Goal: Information Seeking & Learning: Learn about a topic

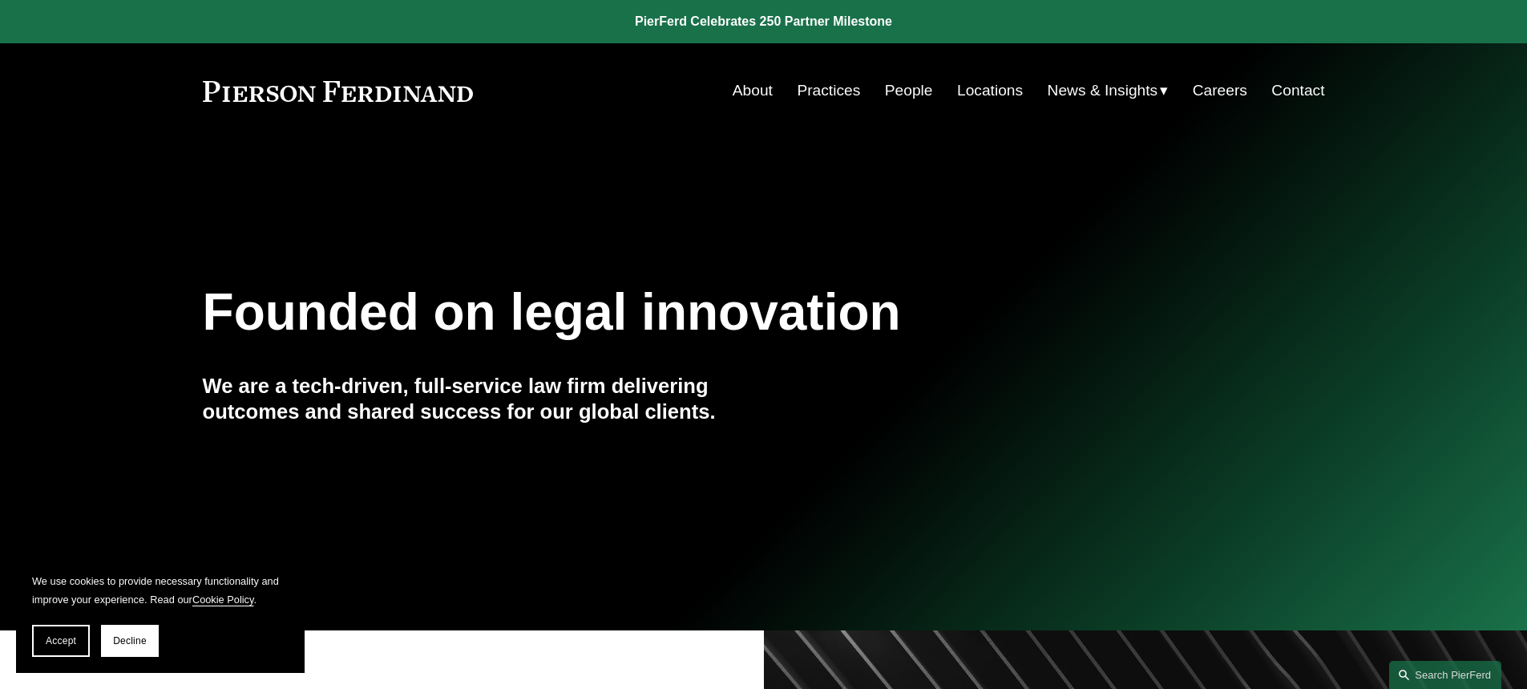
click at [764, 87] on link "About" at bounding box center [753, 90] width 40 height 30
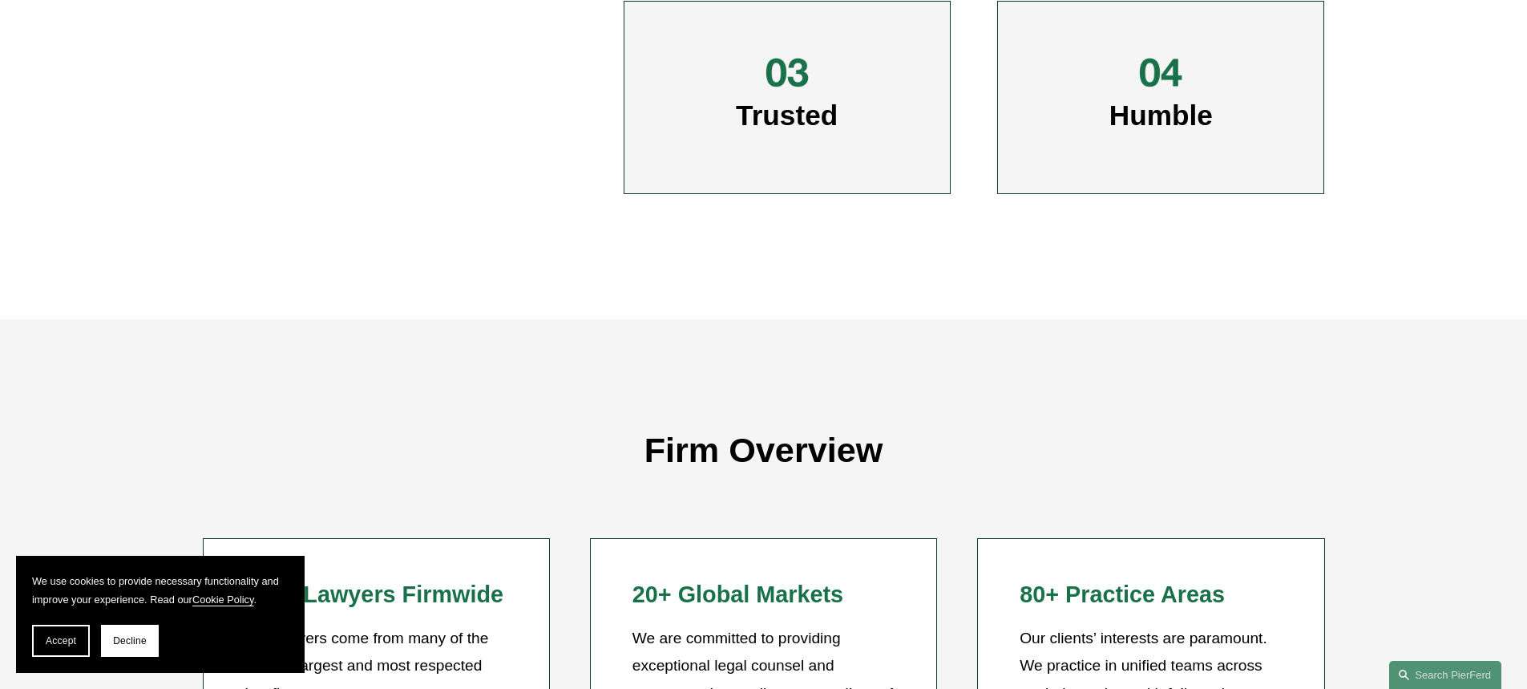
scroll to position [1122, 0]
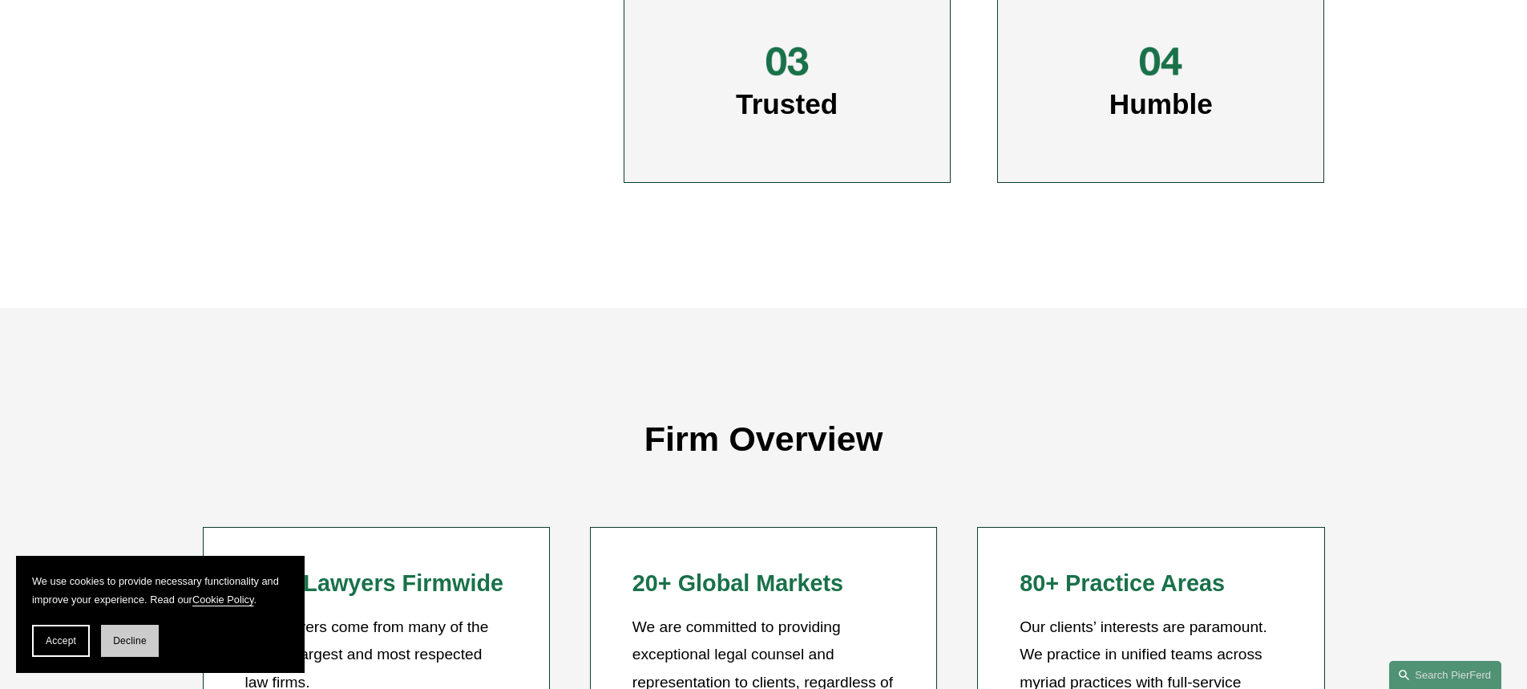
click at [125, 637] on span "Decline" at bounding box center [130, 640] width 34 height 11
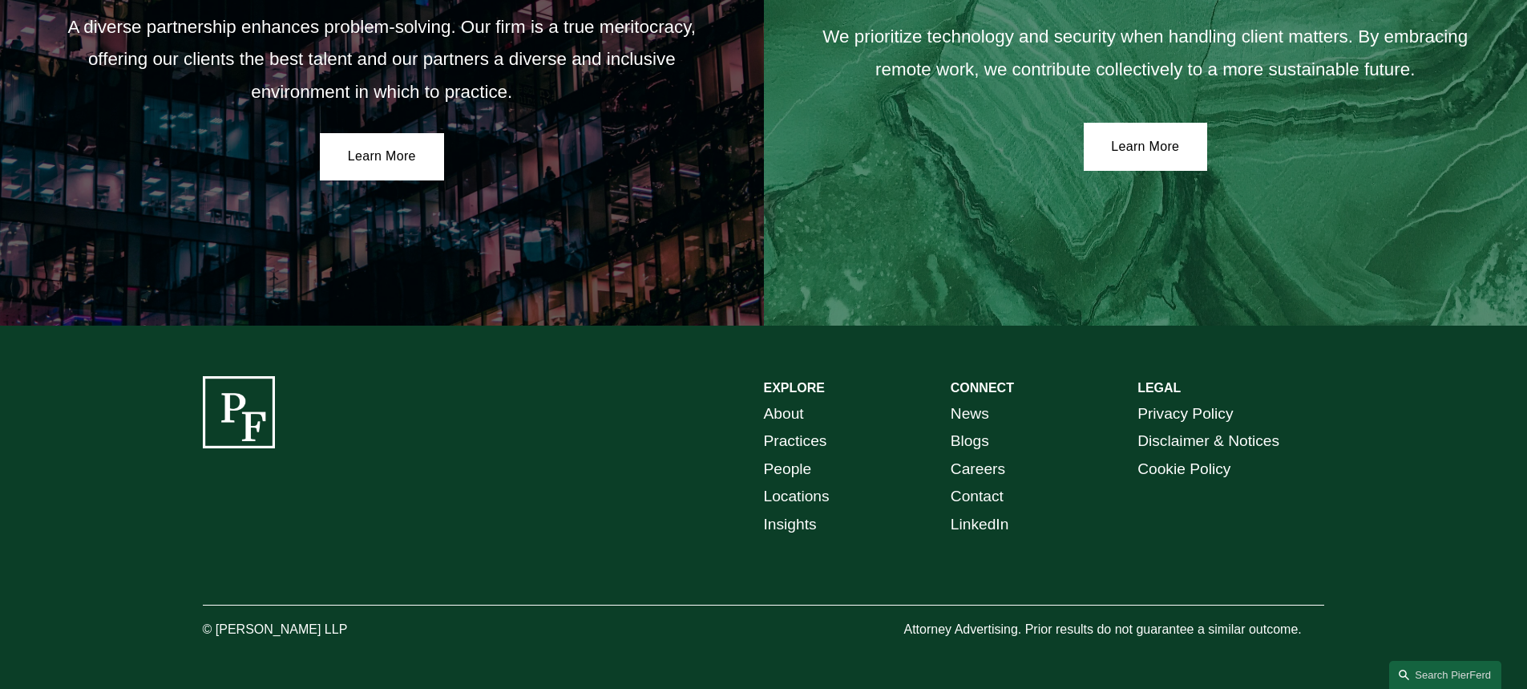
scroll to position [3003, 0]
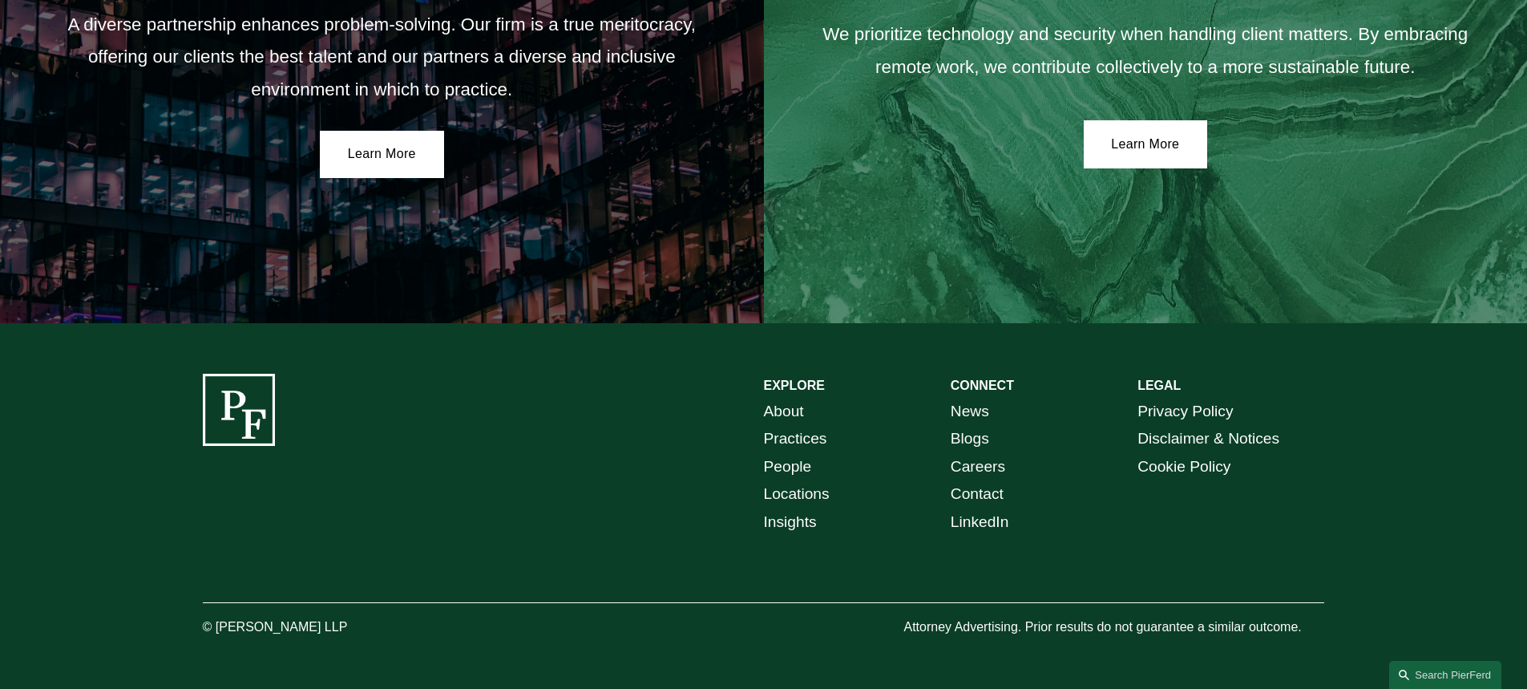
click at [773, 492] on link "Locations" at bounding box center [797, 494] width 66 height 28
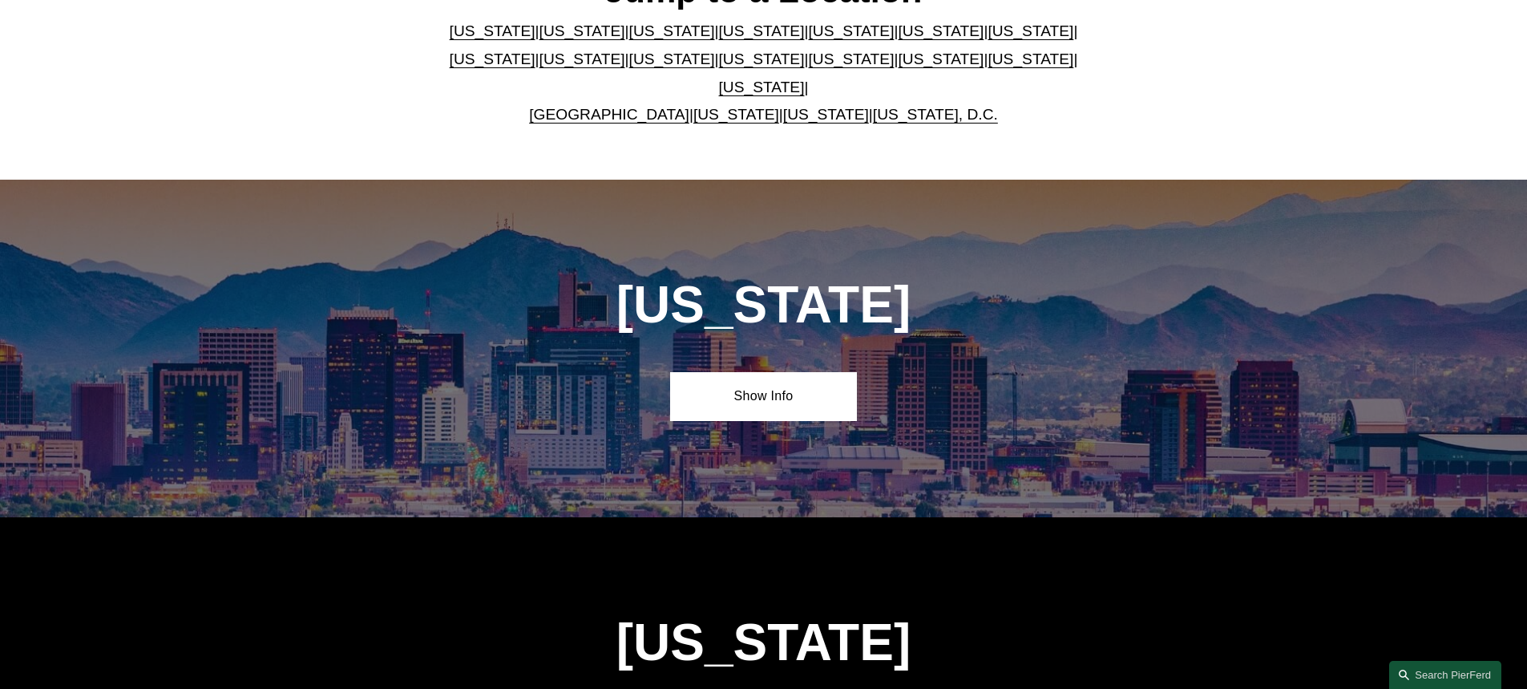
scroll to position [401, 0]
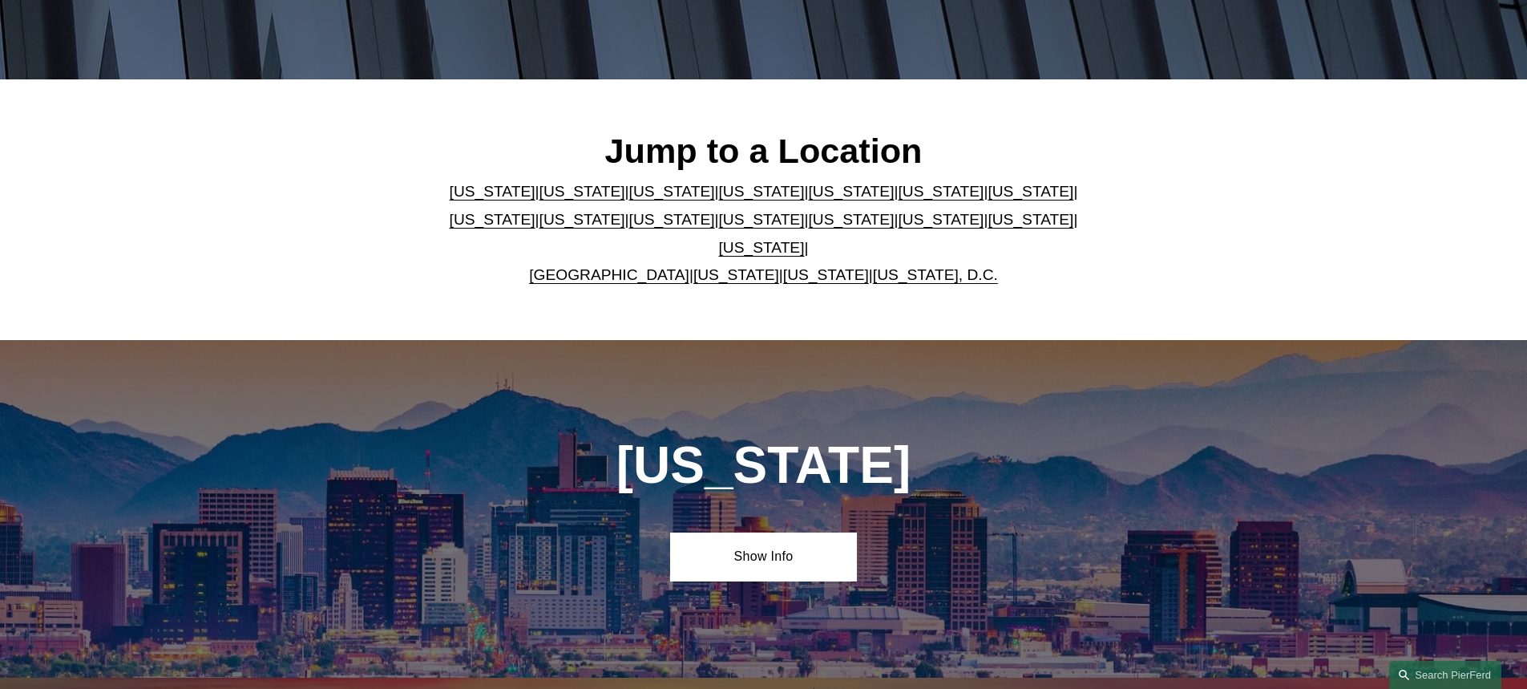
click at [535, 211] on link "[US_STATE]" at bounding box center [493, 219] width 86 height 17
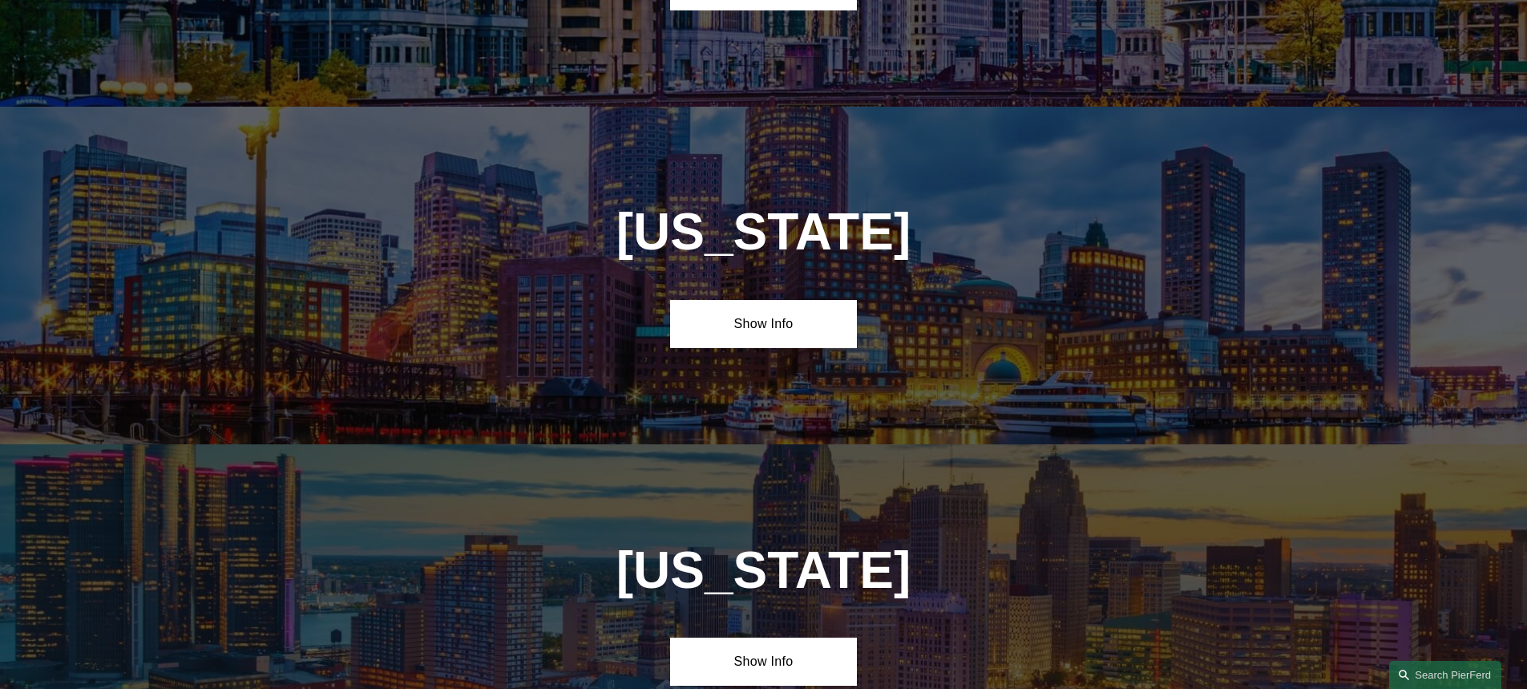
scroll to position [3092, 0]
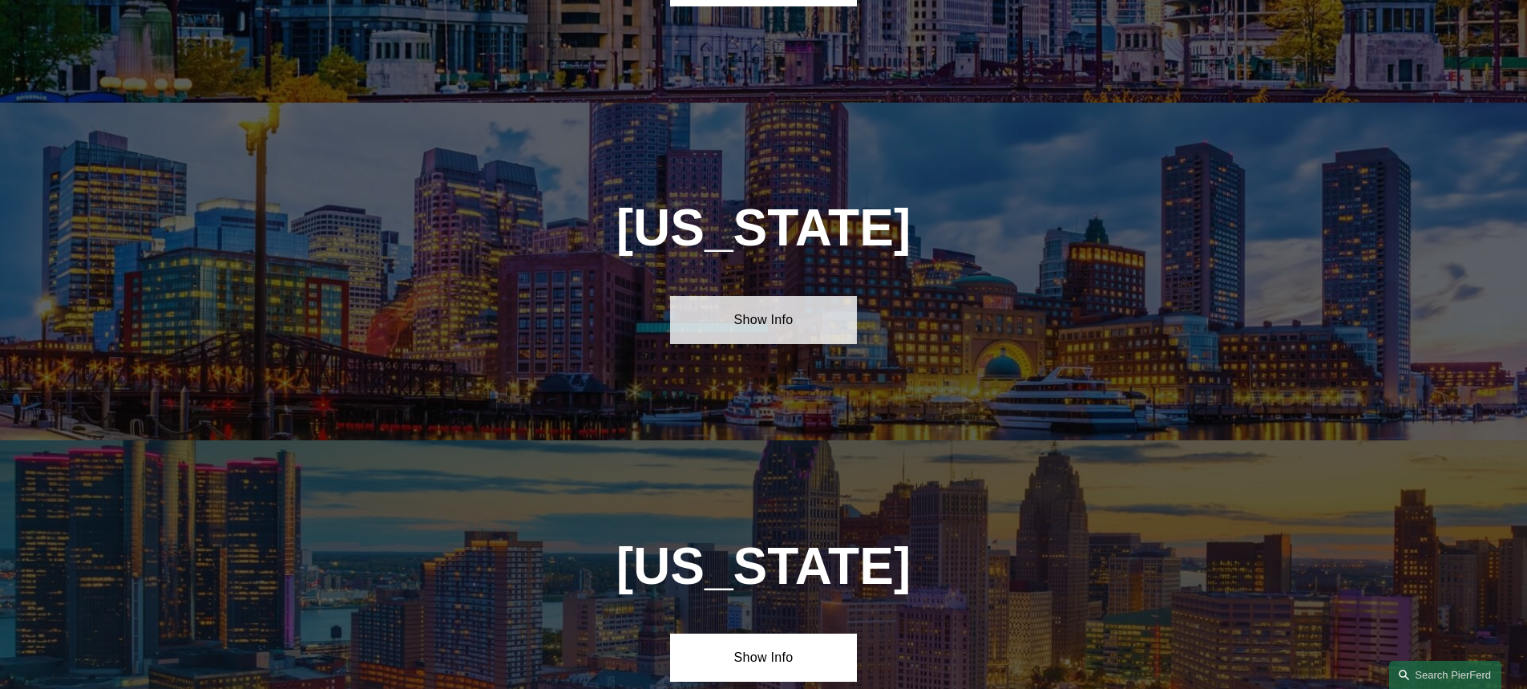
click at [833, 296] on link "Show Info" at bounding box center [763, 320] width 187 height 48
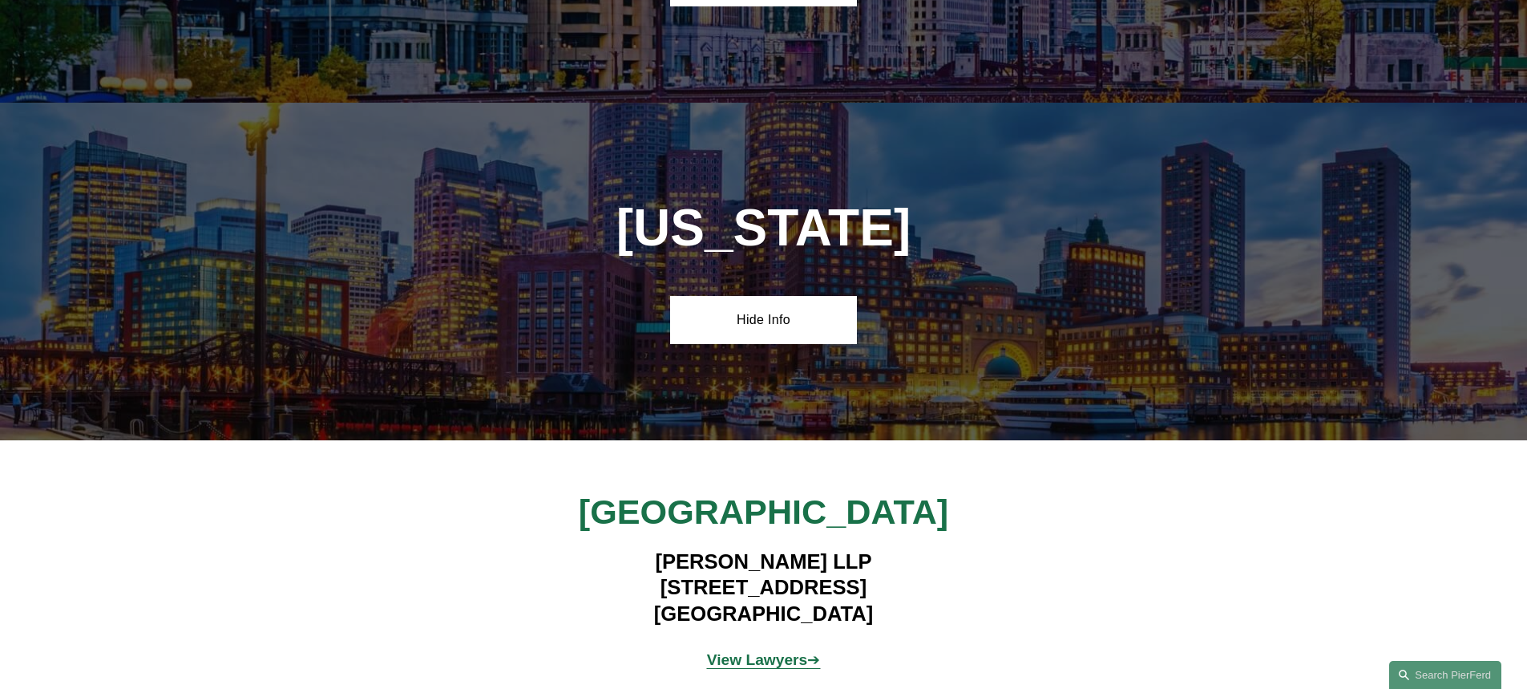
click at [760, 651] on strong "View Lawyers" at bounding box center [757, 659] width 101 height 17
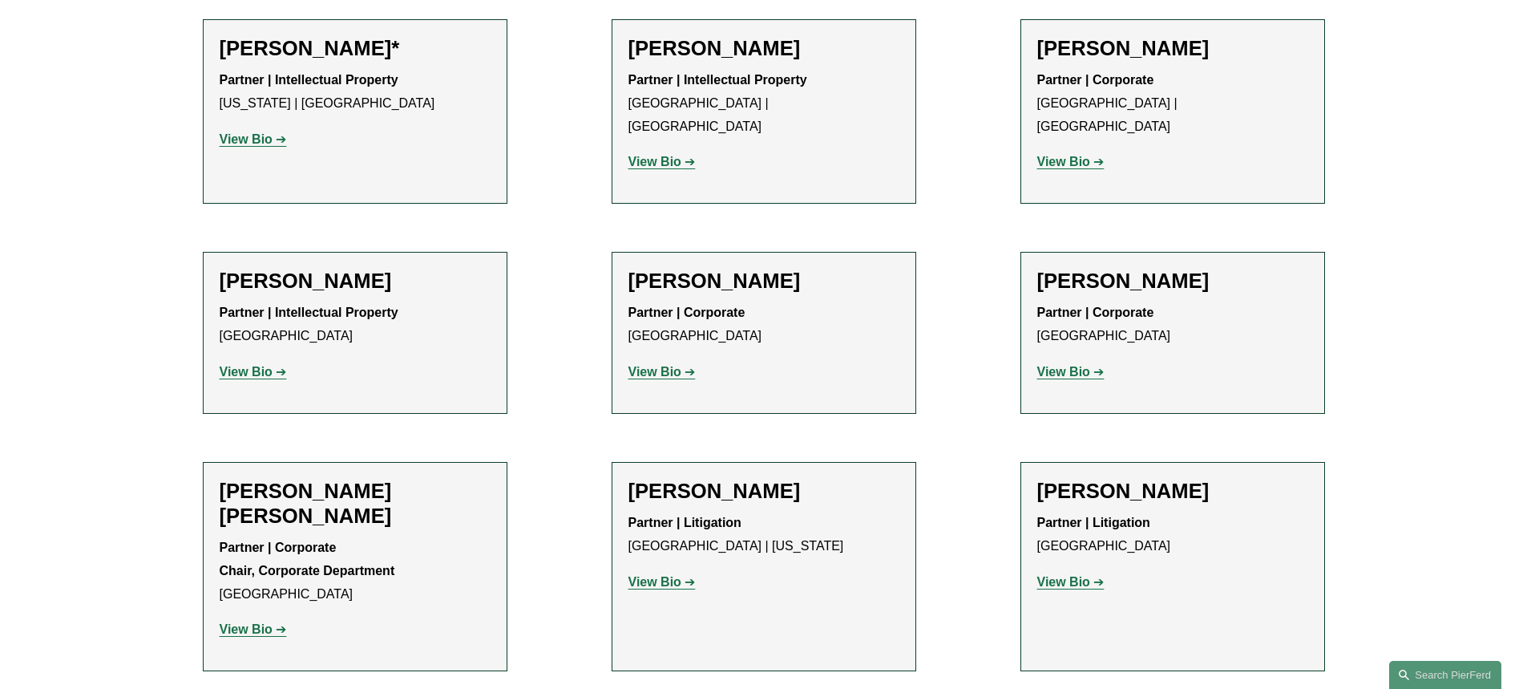
scroll to position [721, 0]
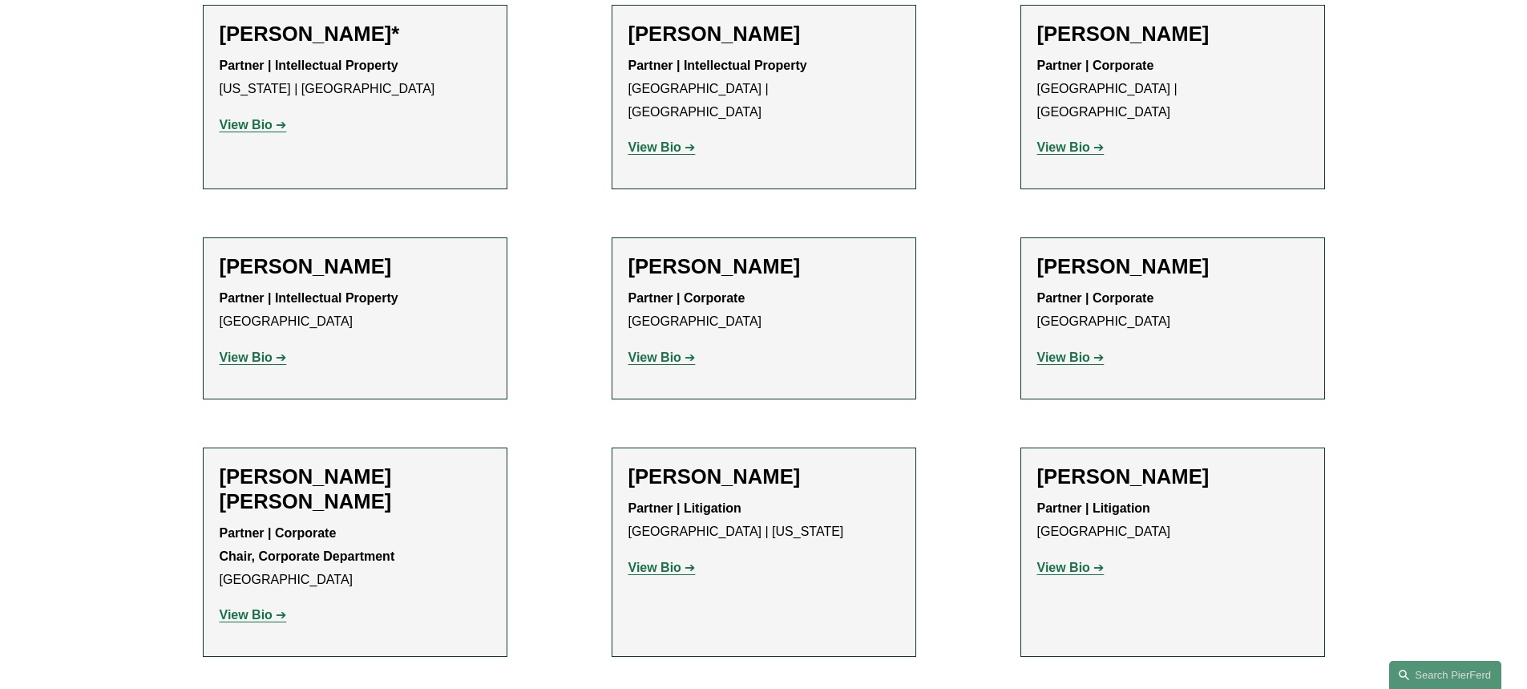
click at [1062, 350] on strong "View Bio" at bounding box center [1063, 357] width 53 height 14
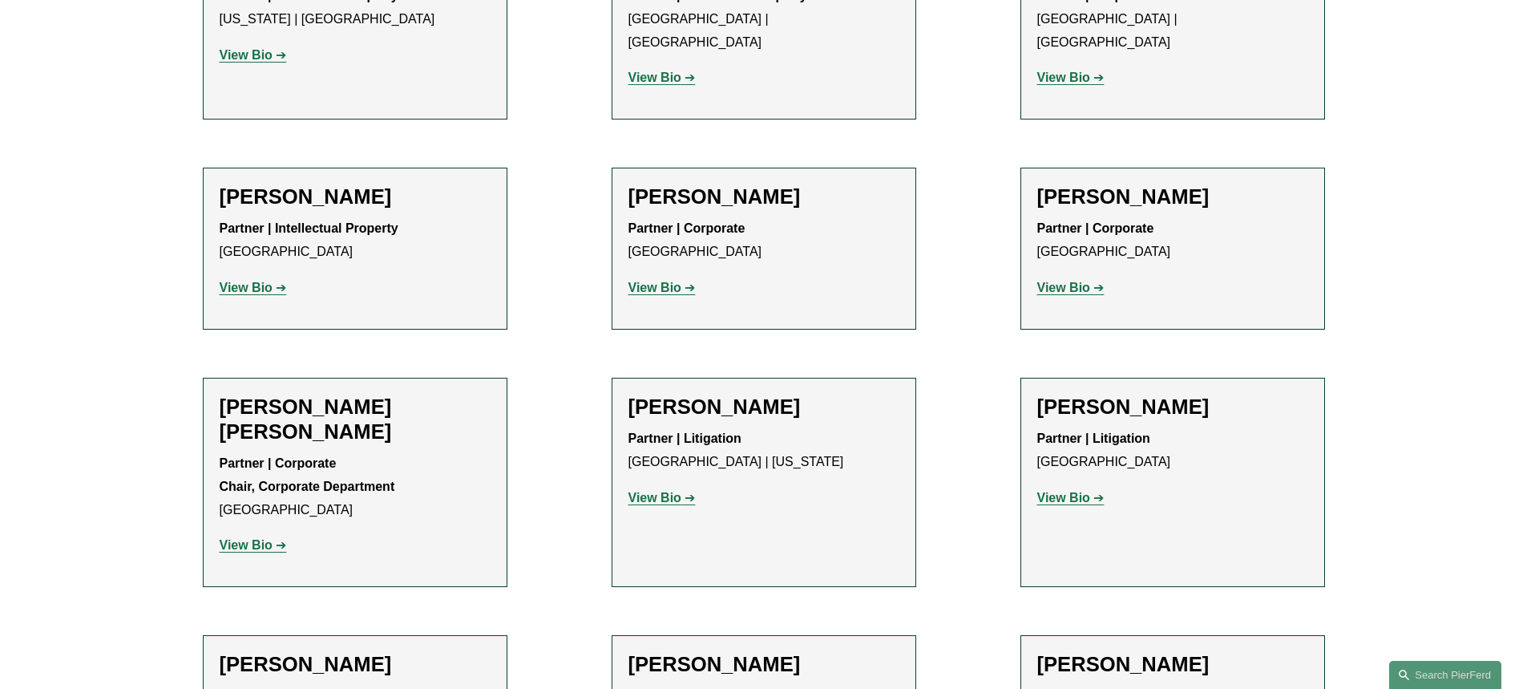
scroll to position [641, 0]
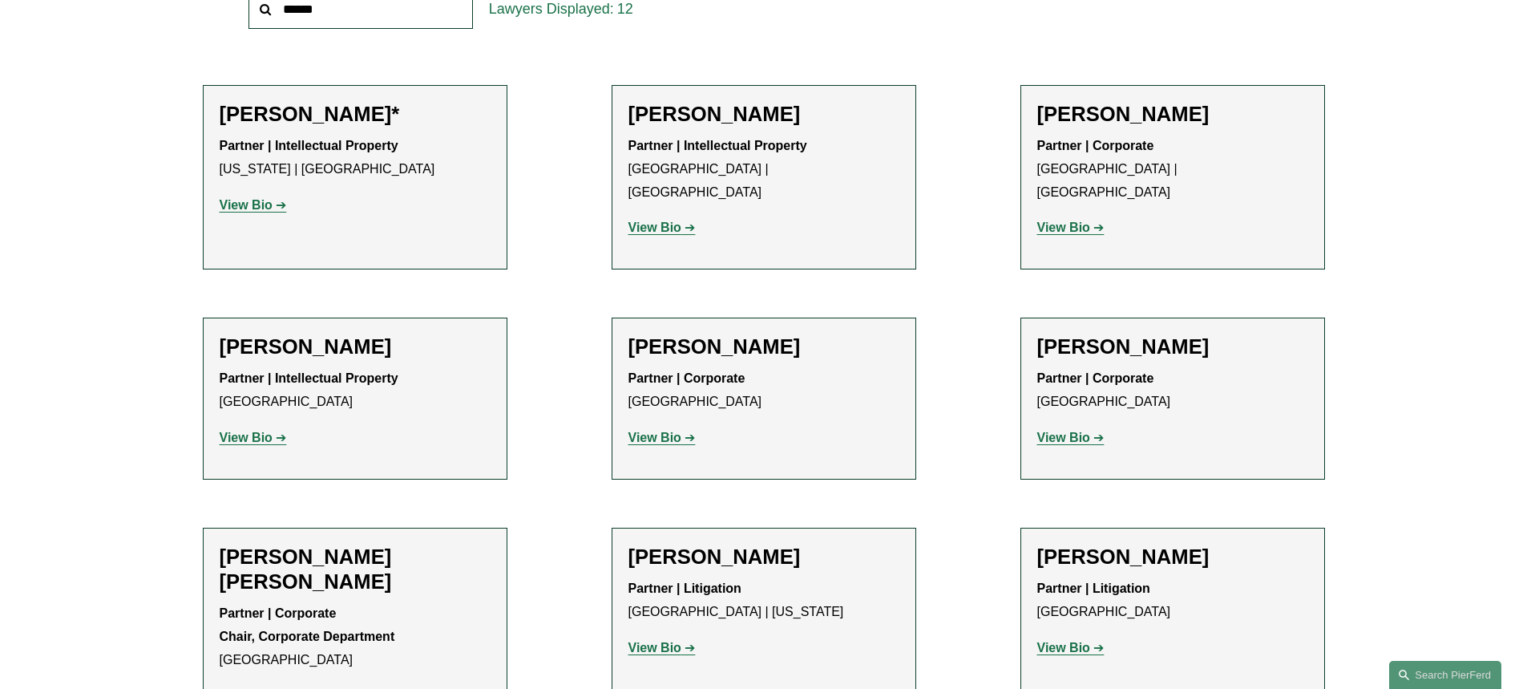
click at [696, 430] on link "View Bio" at bounding box center [661, 437] width 67 height 14
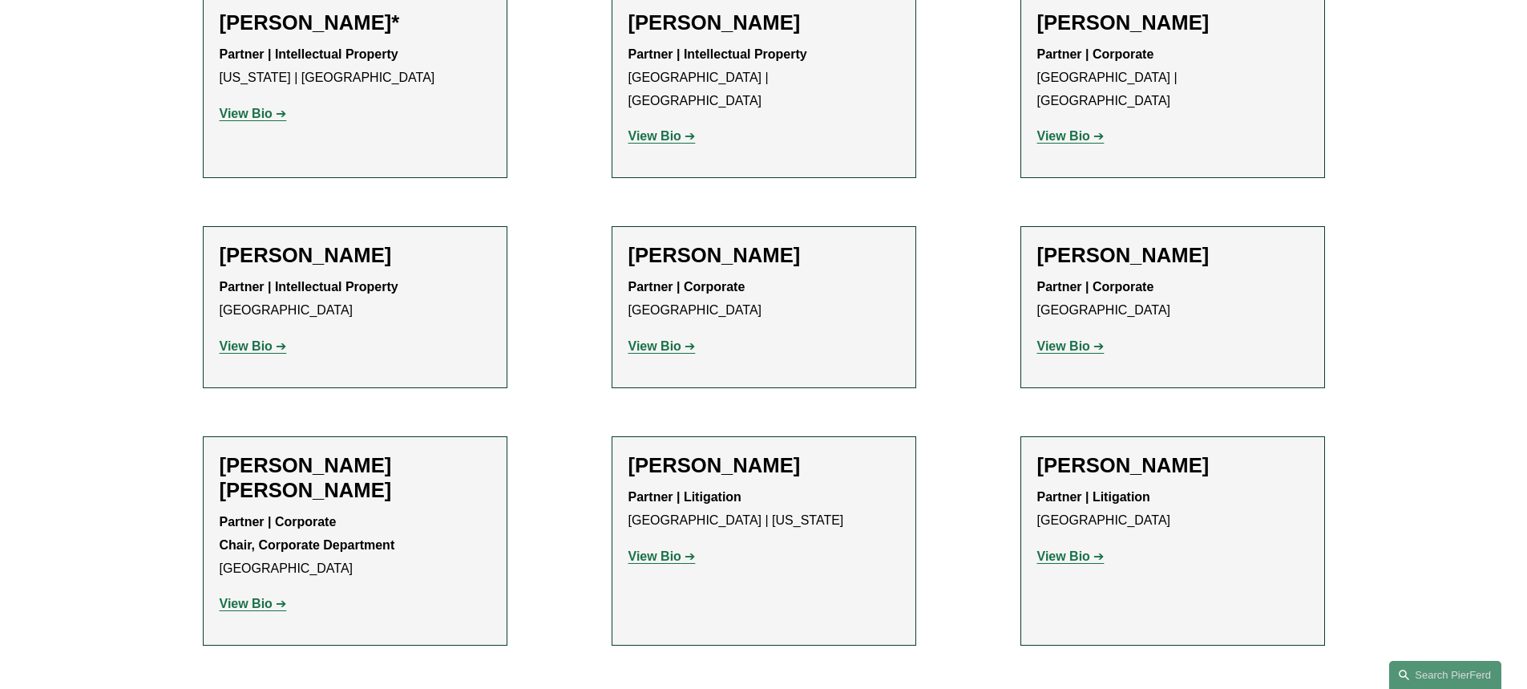
scroll to position [802, 0]
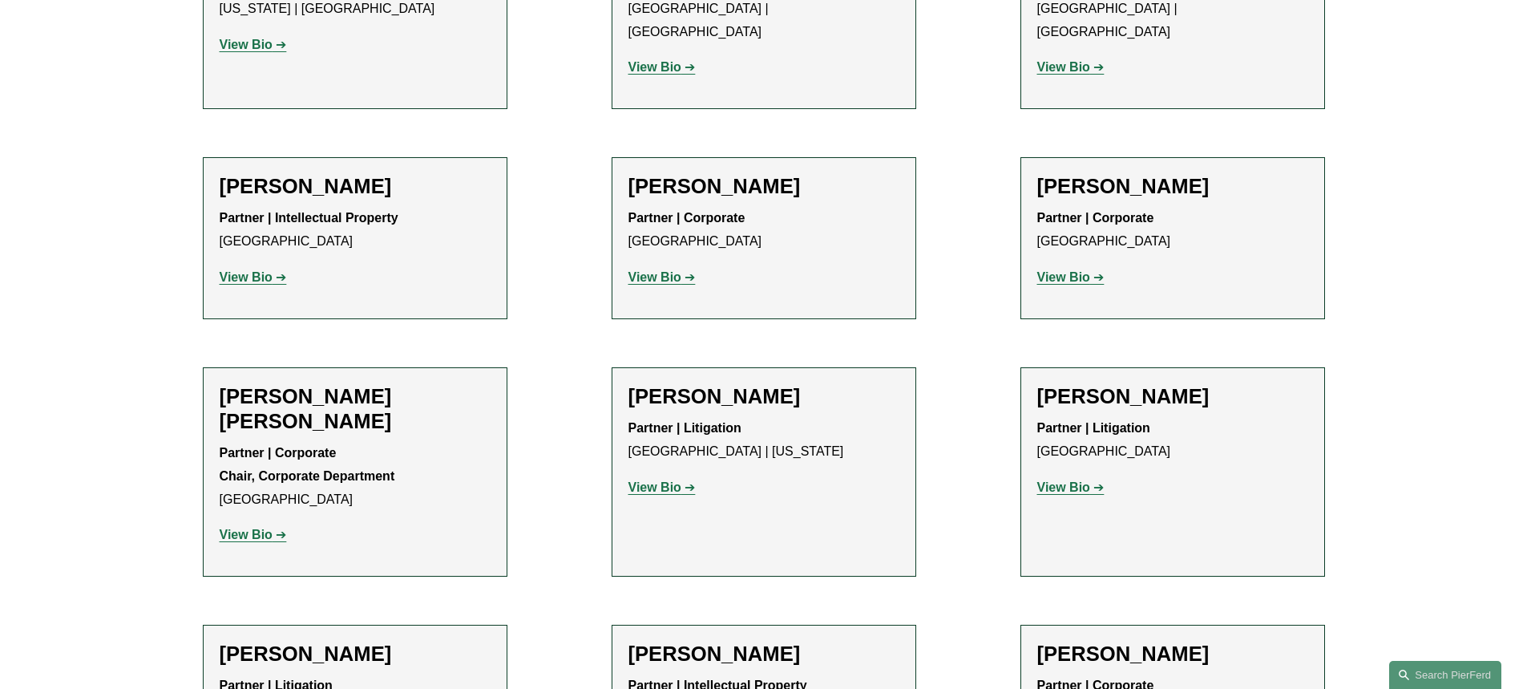
click at [250, 527] on strong "View Bio" at bounding box center [246, 534] width 53 height 14
click at [1080, 74] on strong "View Bio" at bounding box center [1063, 67] width 53 height 14
click at [1071, 480] on strong "View Bio" at bounding box center [1063, 487] width 53 height 14
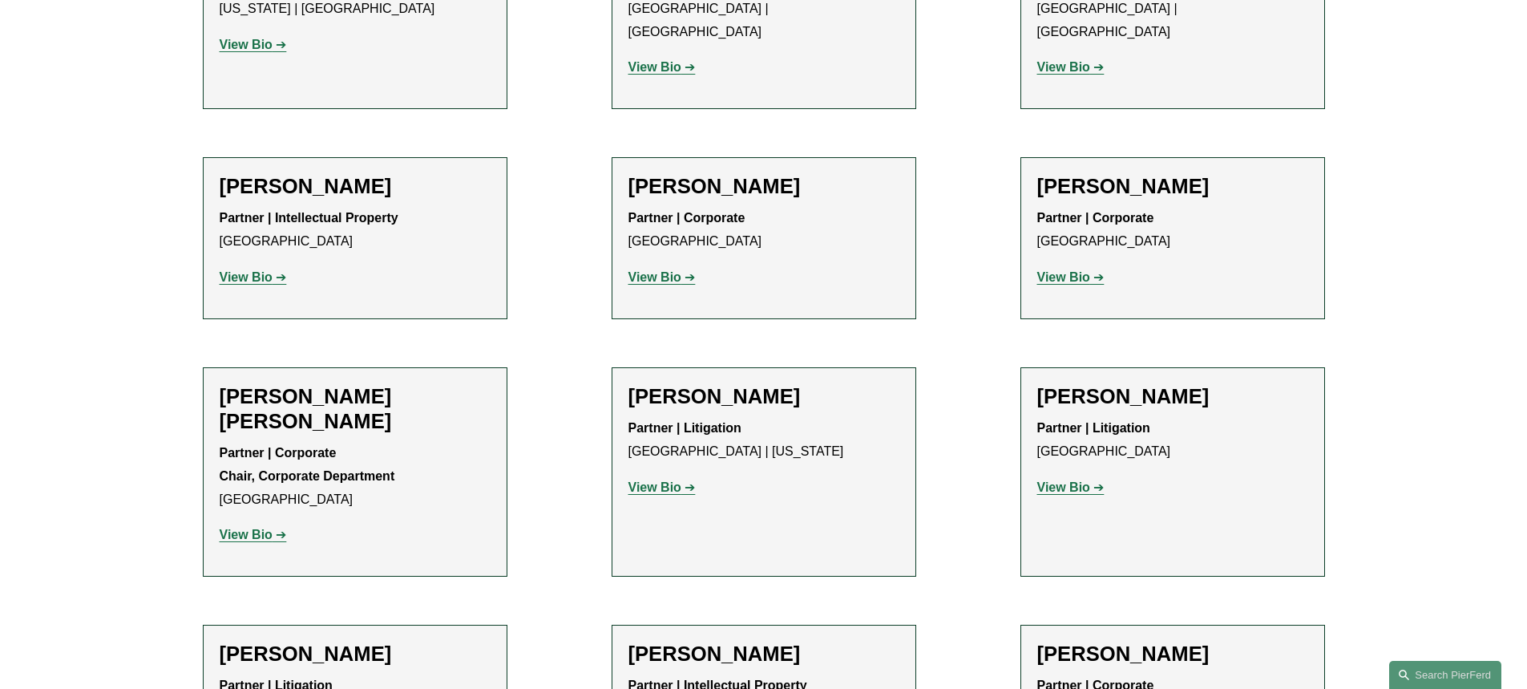
click at [680, 74] on strong "View Bio" at bounding box center [654, 67] width 53 height 14
click at [253, 51] on strong "View Bio" at bounding box center [246, 45] width 53 height 14
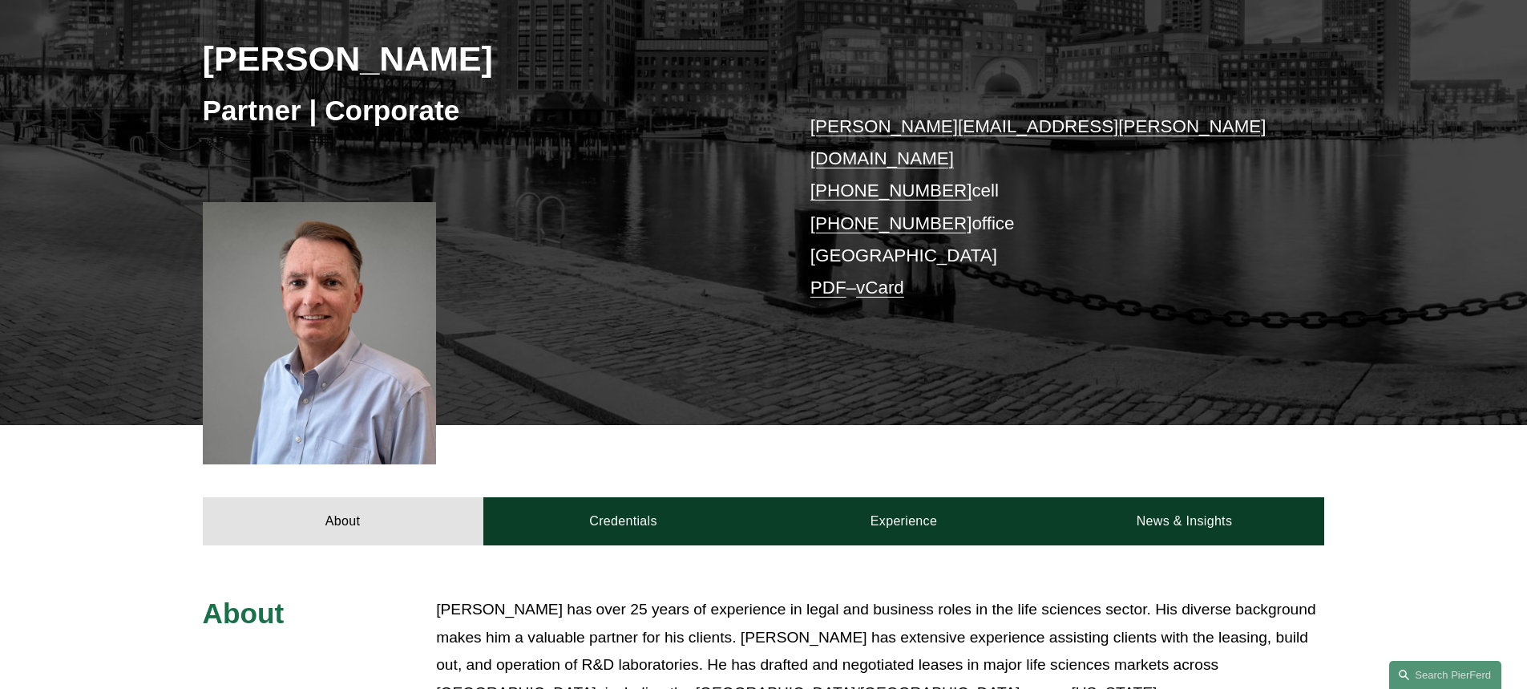
scroll to position [240, 0]
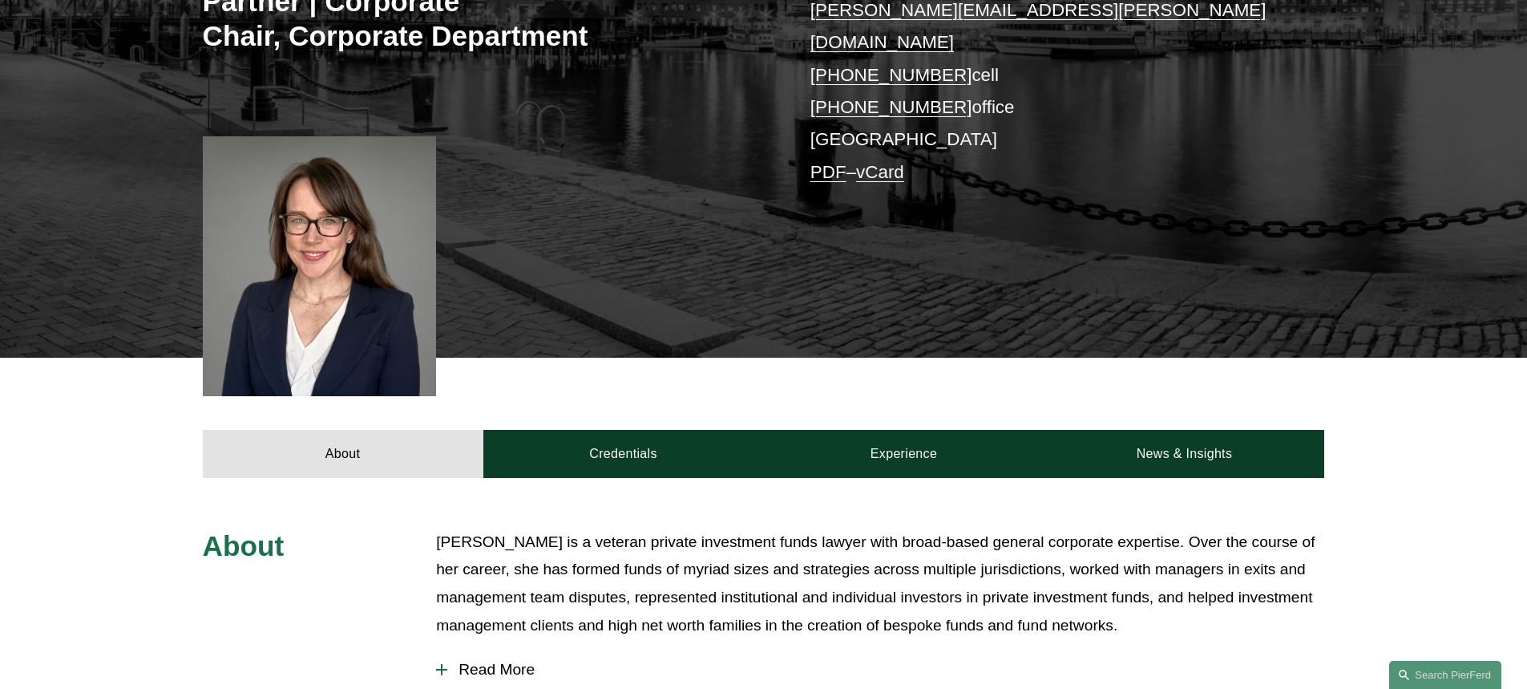
scroll to position [401, 0]
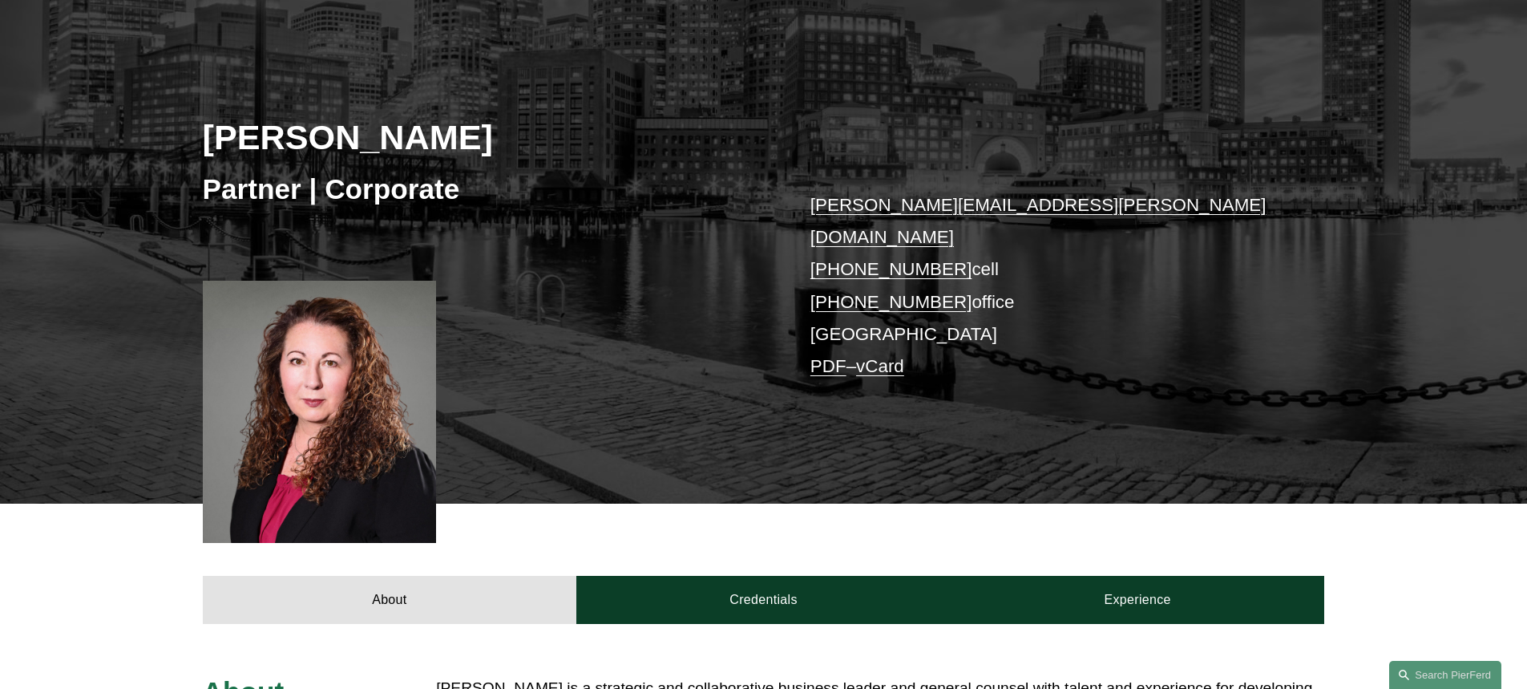
scroll to position [160, 0]
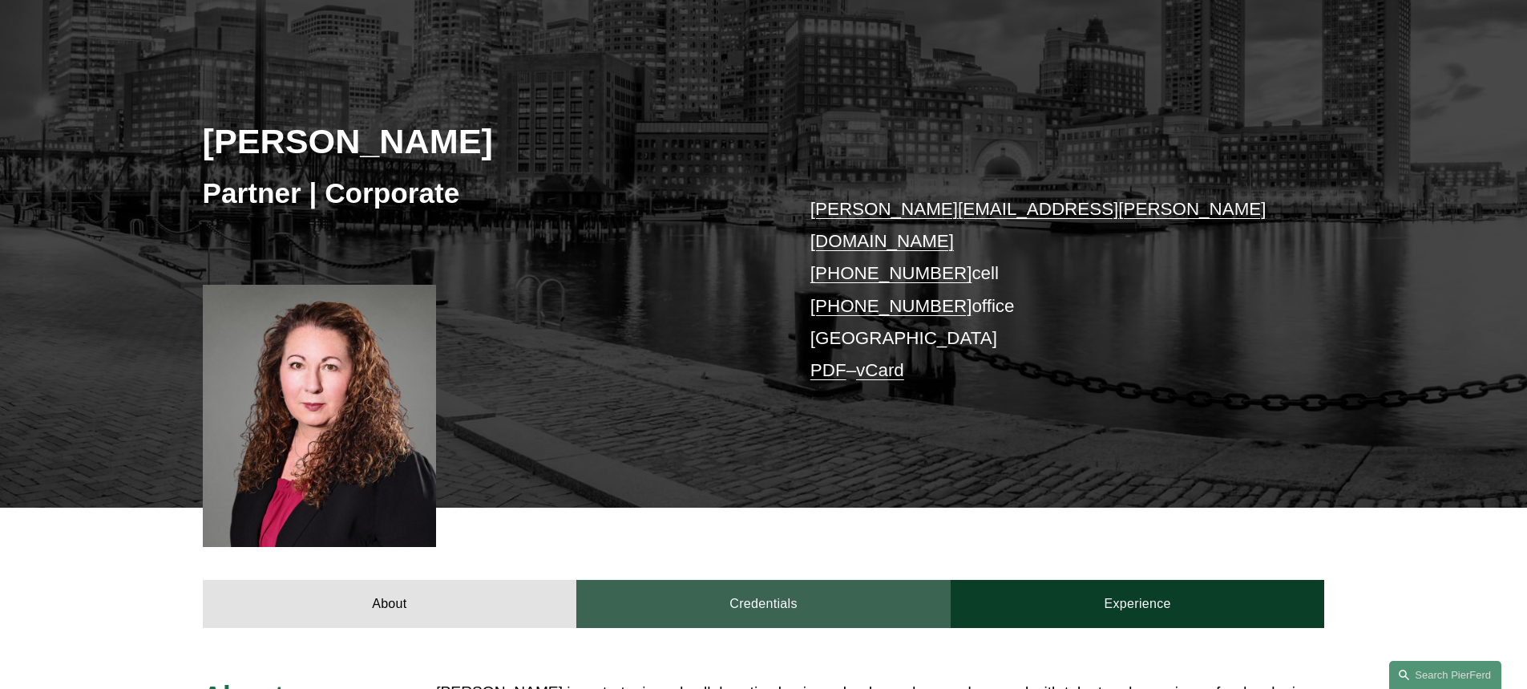
click at [739, 580] on link "Credentials" at bounding box center [763, 604] width 374 height 48
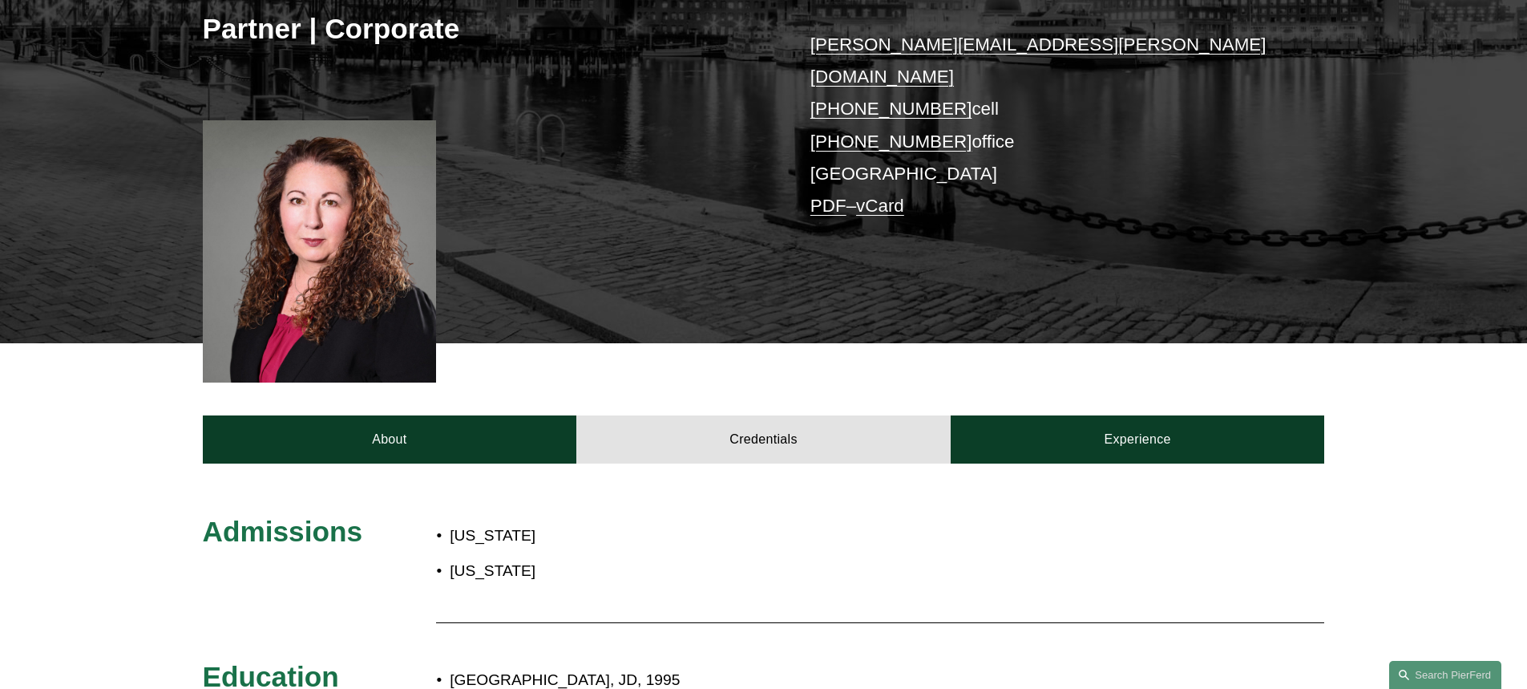
scroll to position [401, 0]
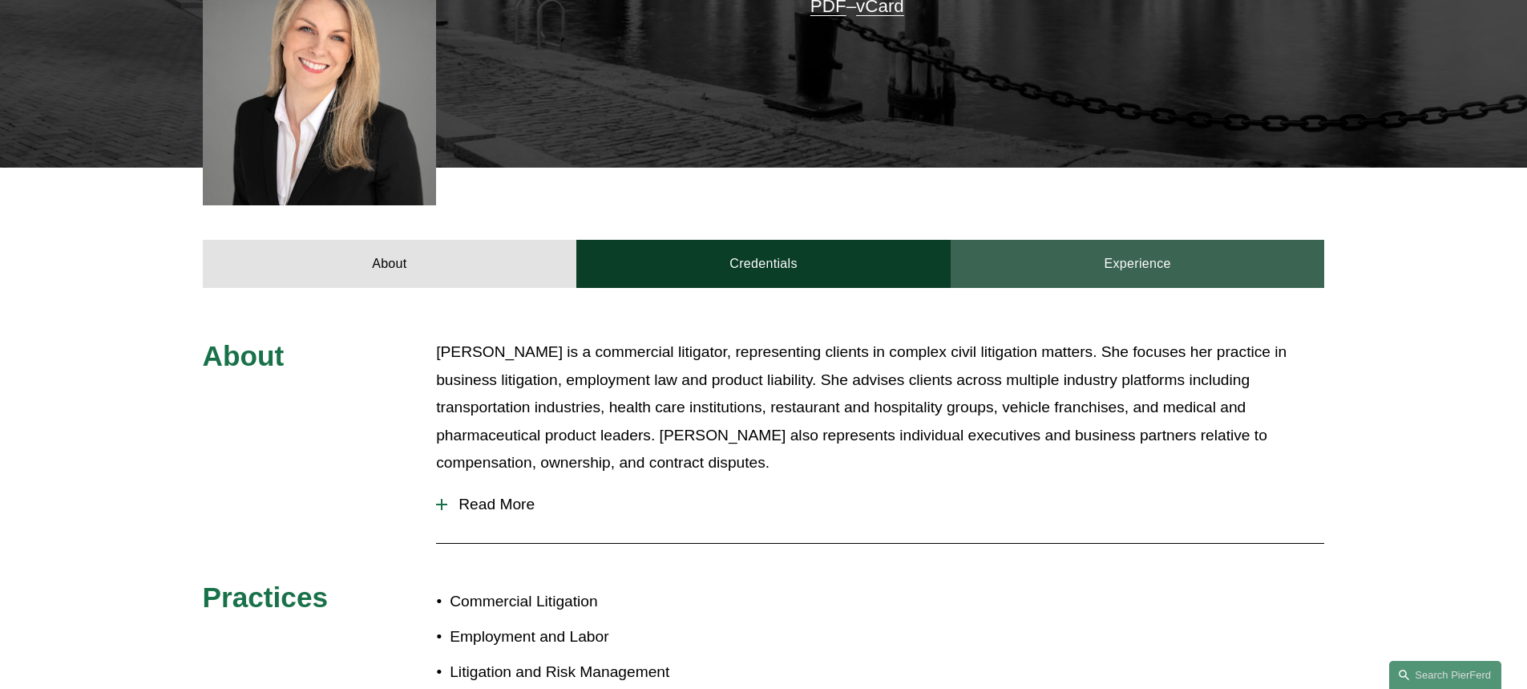
scroll to position [481, 0]
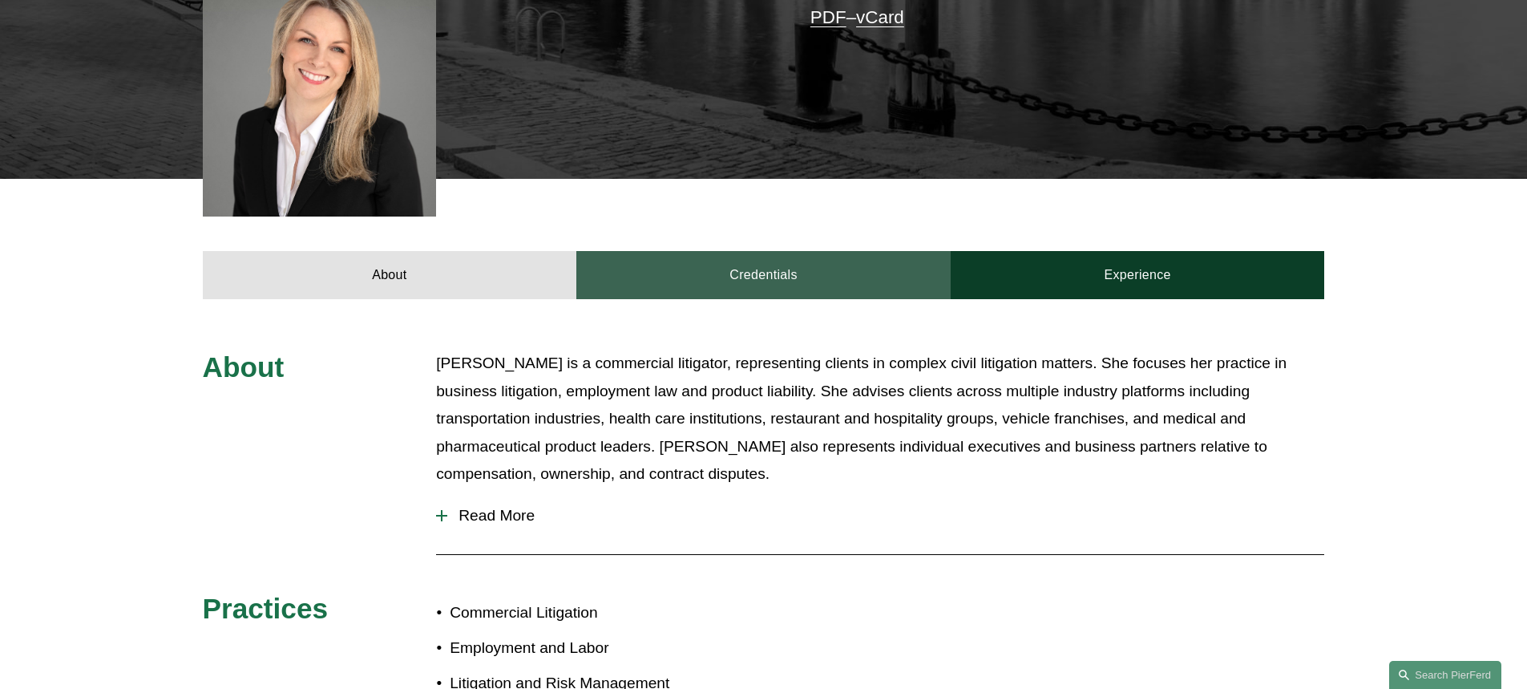
click at [849, 258] on link "Credentials" at bounding box center [763, 275] width 374 height 48
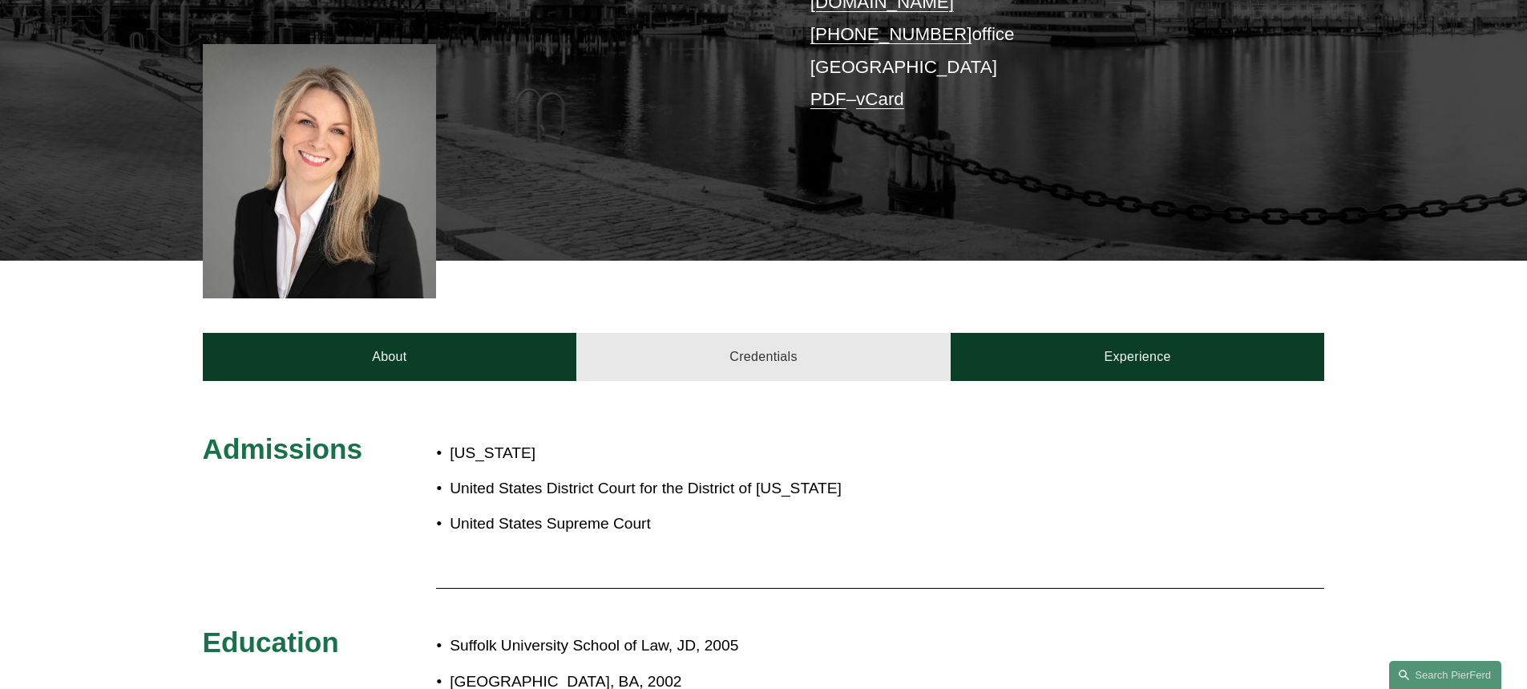
scroll to position [321, 0]
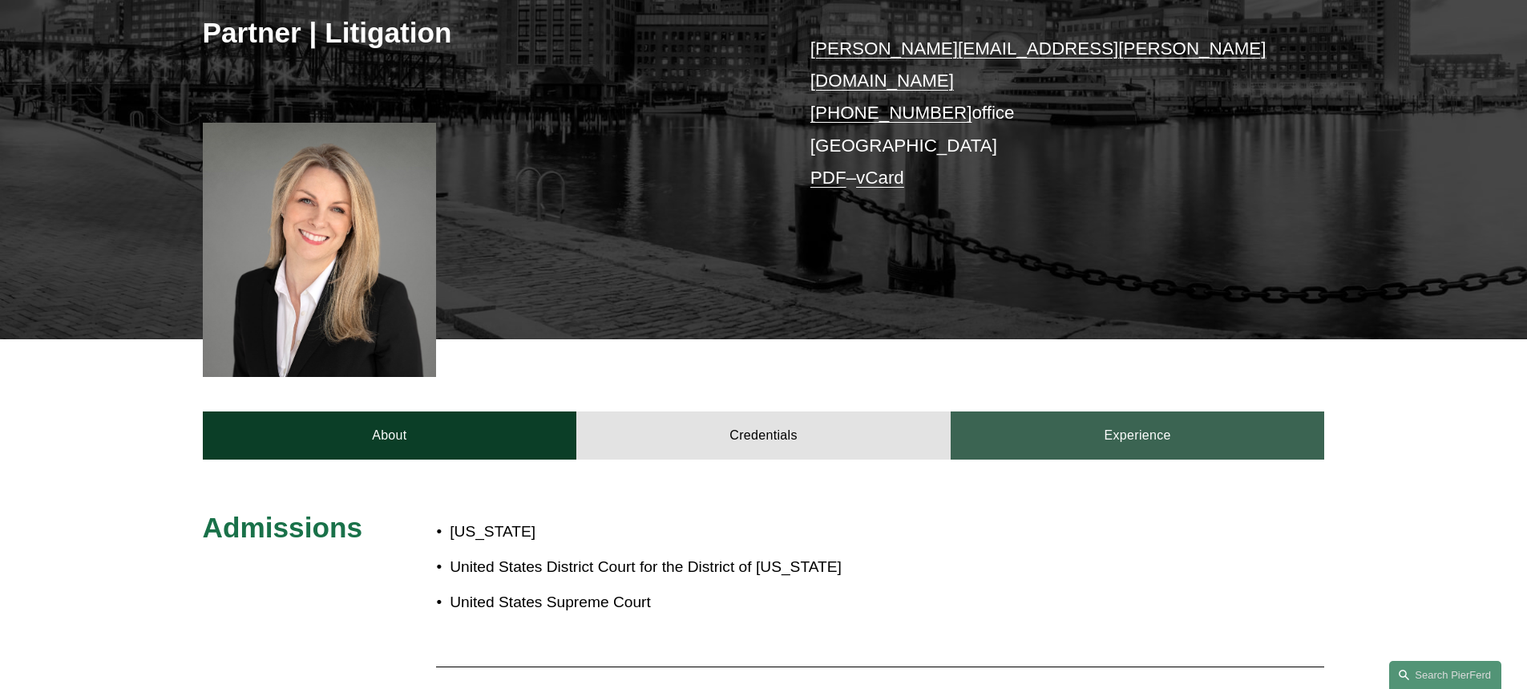
click at [1145, 424] on link "Experience" at bounding box center [1138, 435] width 374 height 48
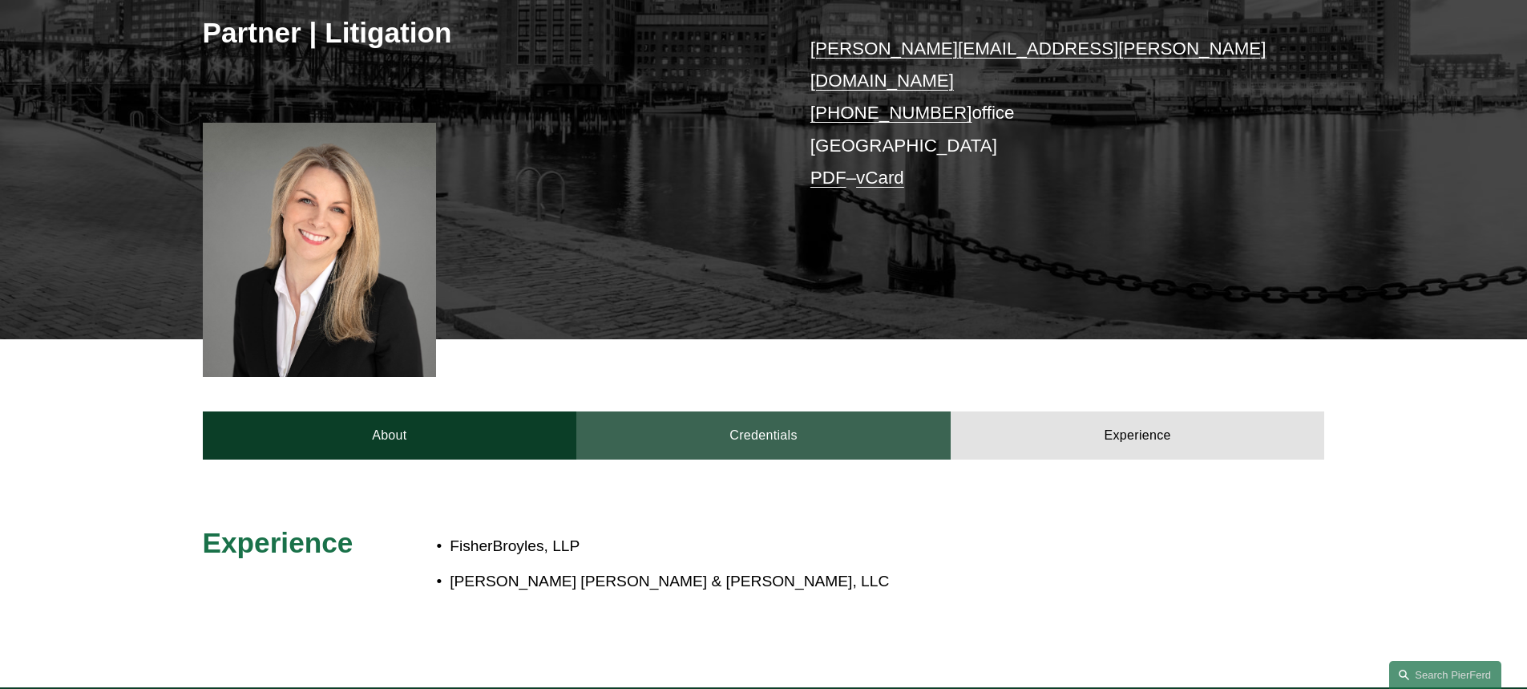
click at [822, 411] on link "Credentials" at bounding box center [763, 435] width 374 height 48
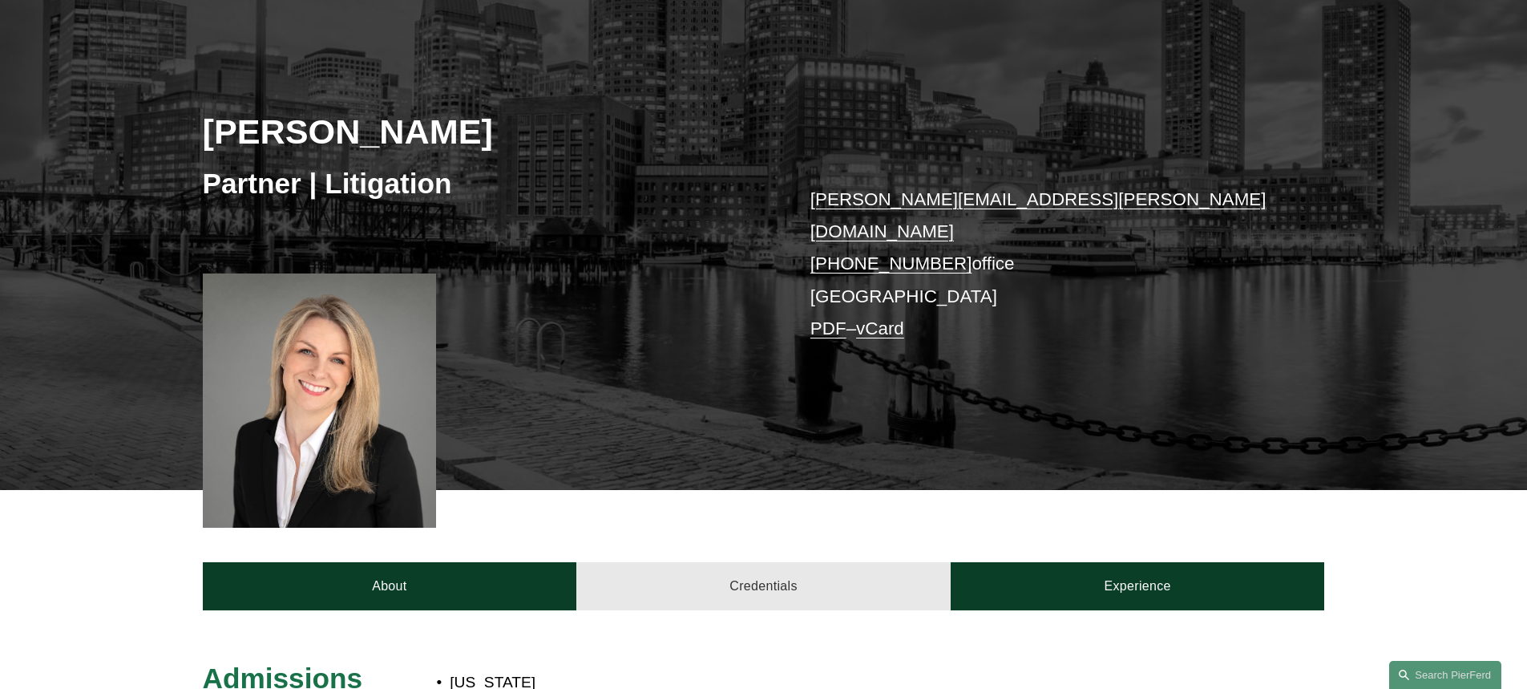
scroll to position [0, 0]
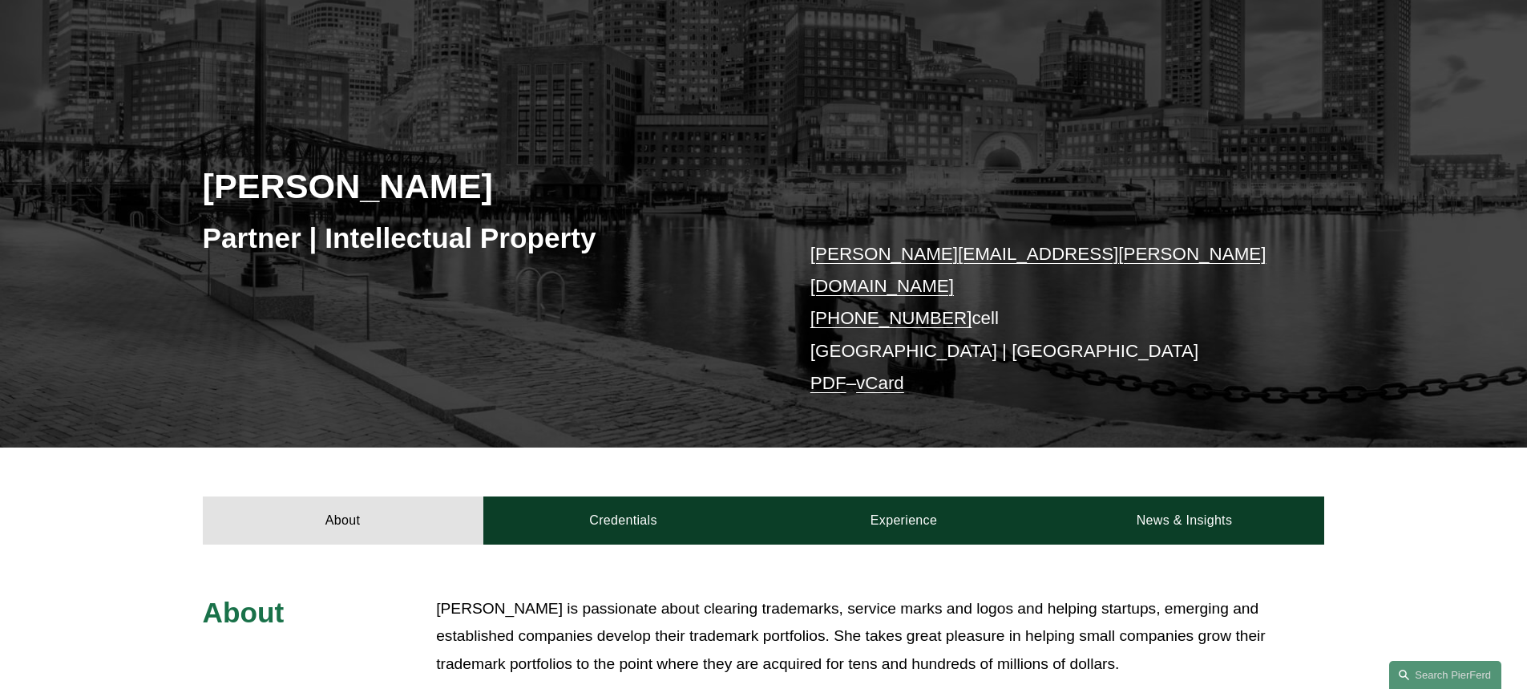
scroll to position [321, 0]
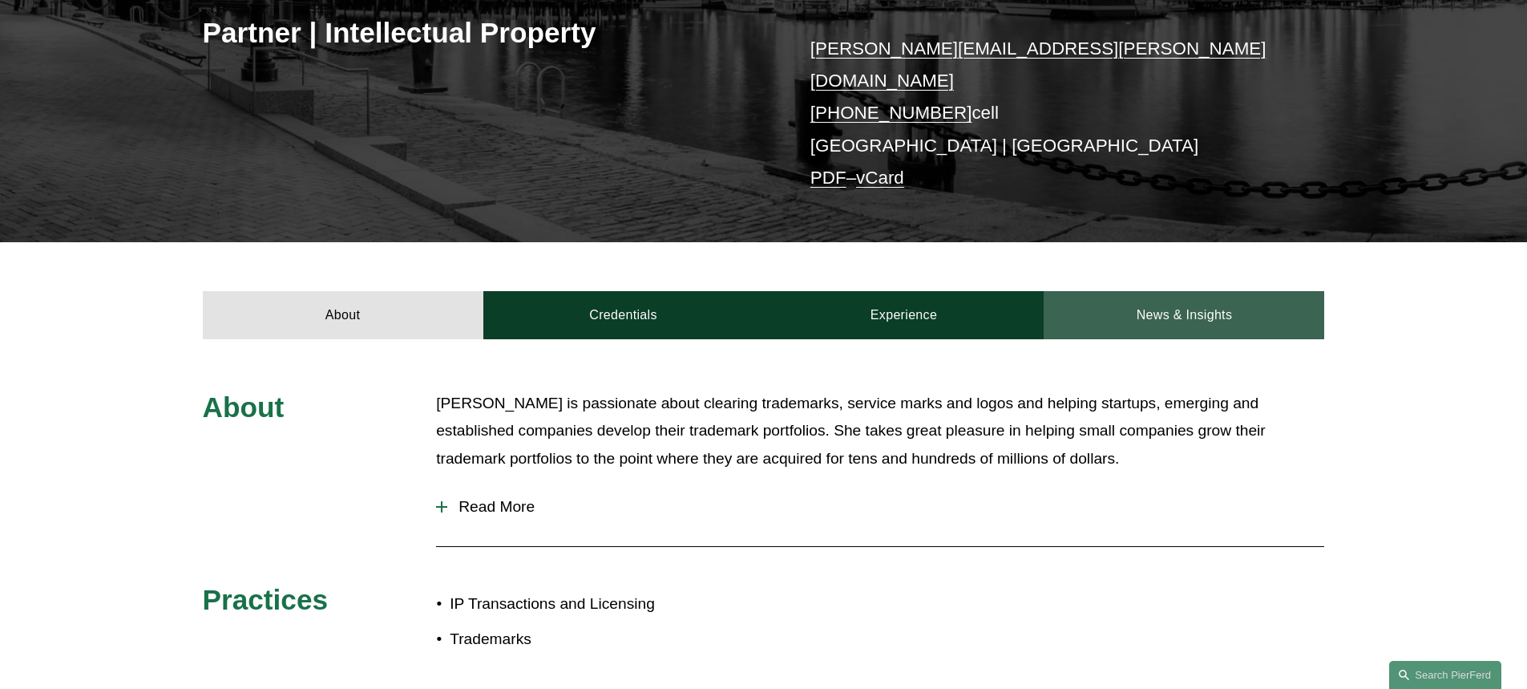
click at [1161, 305] on link "News & Insights" at bounding box center [1184, 315] width 281 height 48
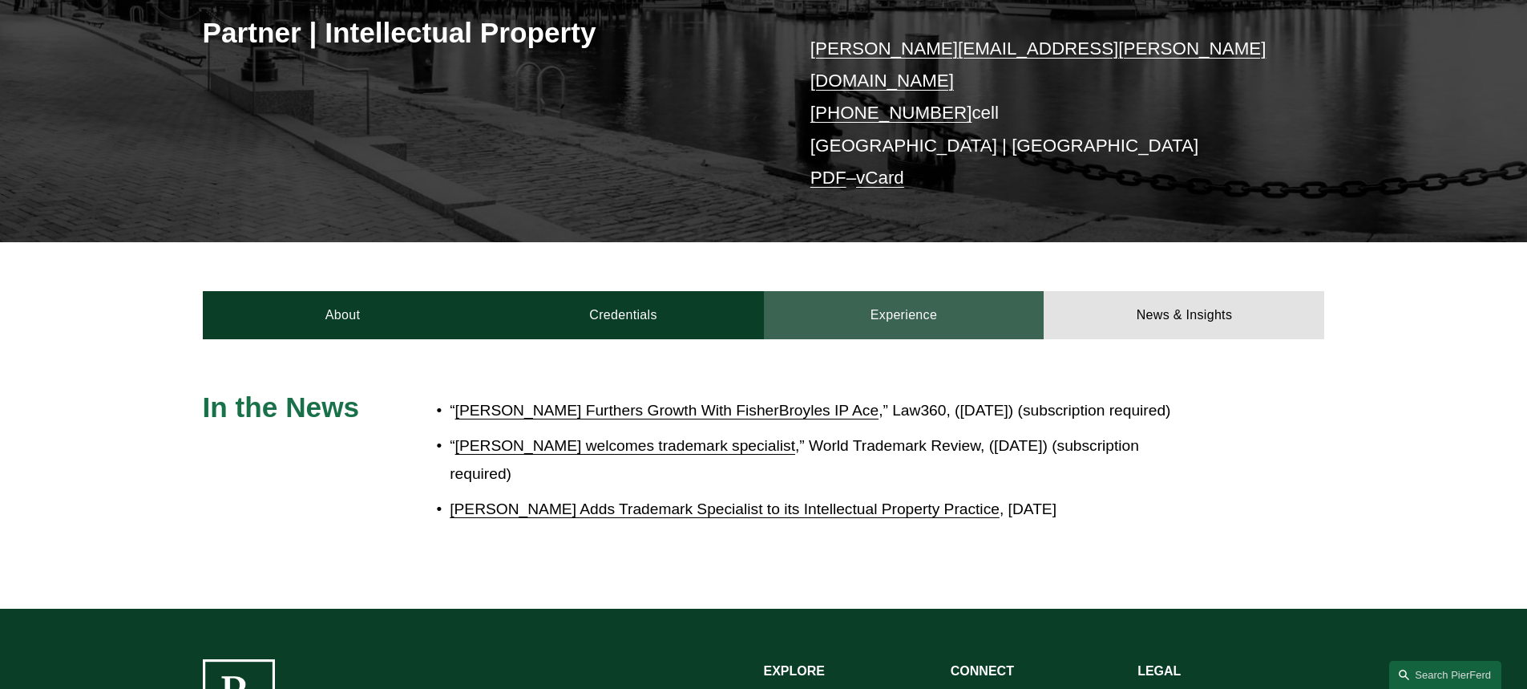
click at [968, 305] on link "Experience" at bounding box center [904, 315] width 281 height 48
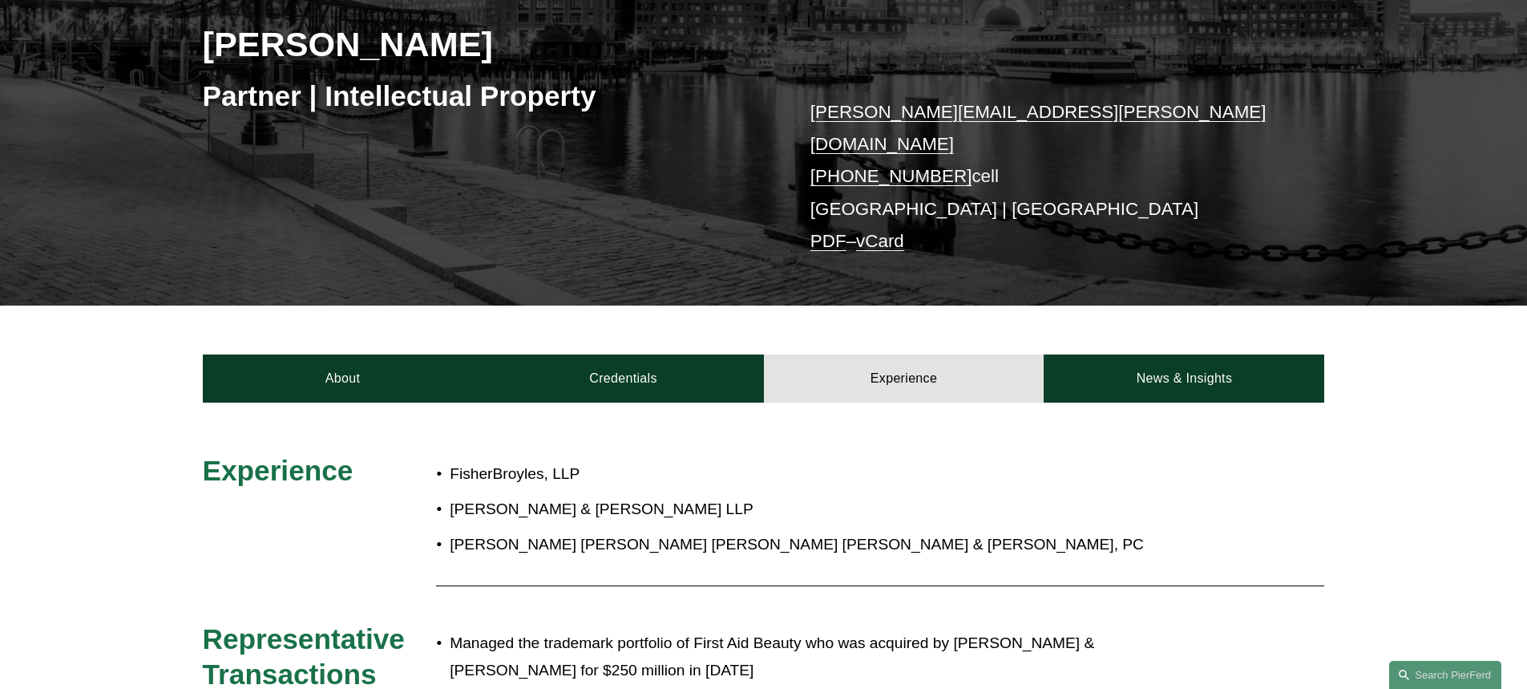
scroll to position [240, 0]
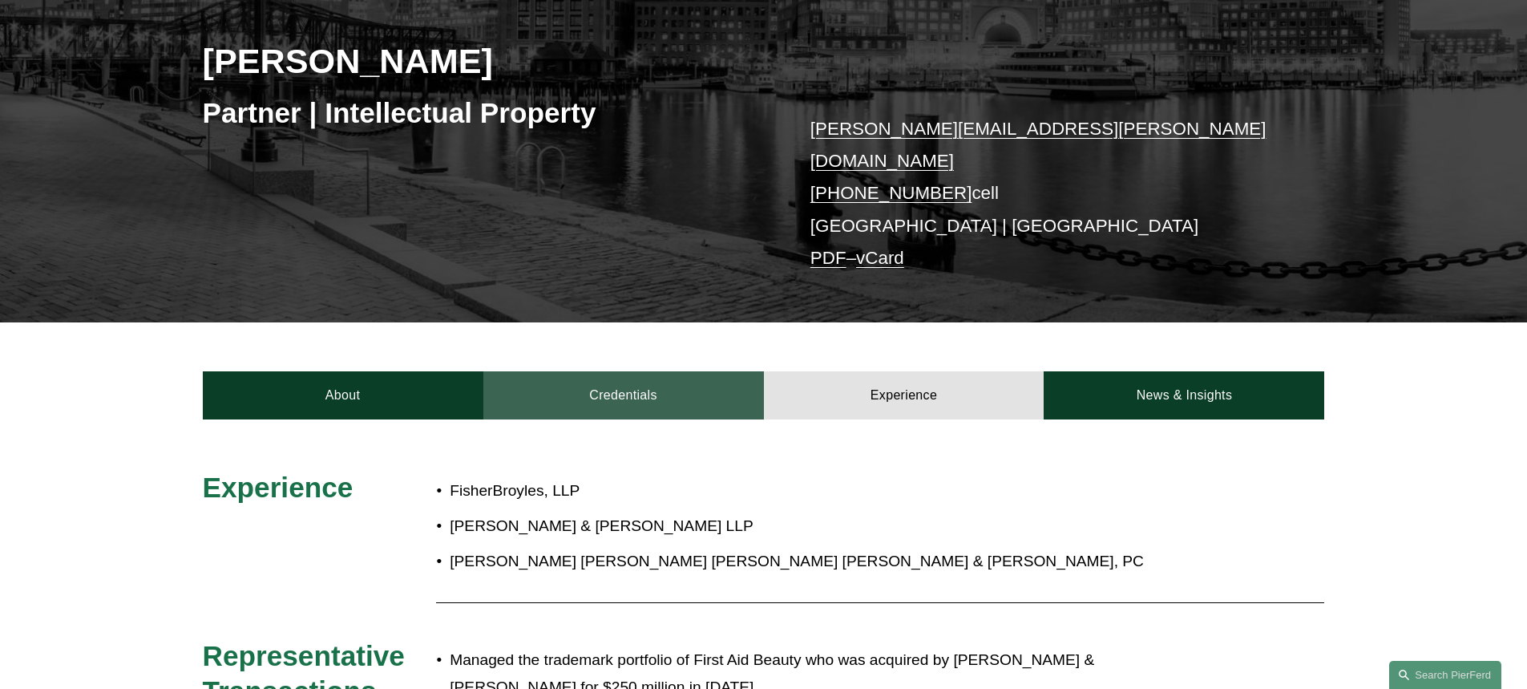
click at [651, 374] on link "Credentials" at bounding box center [623, 395] width 281 height 48
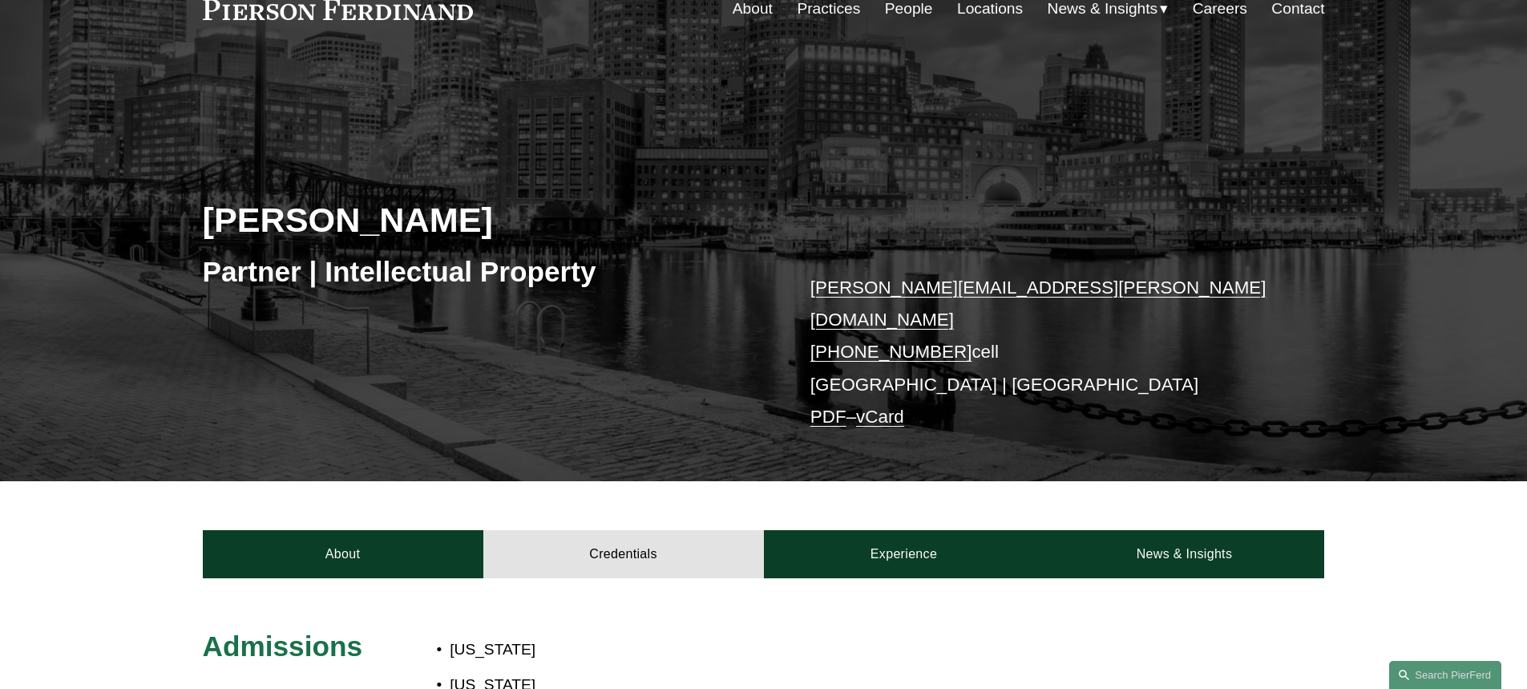
scroll to position [80, 0]
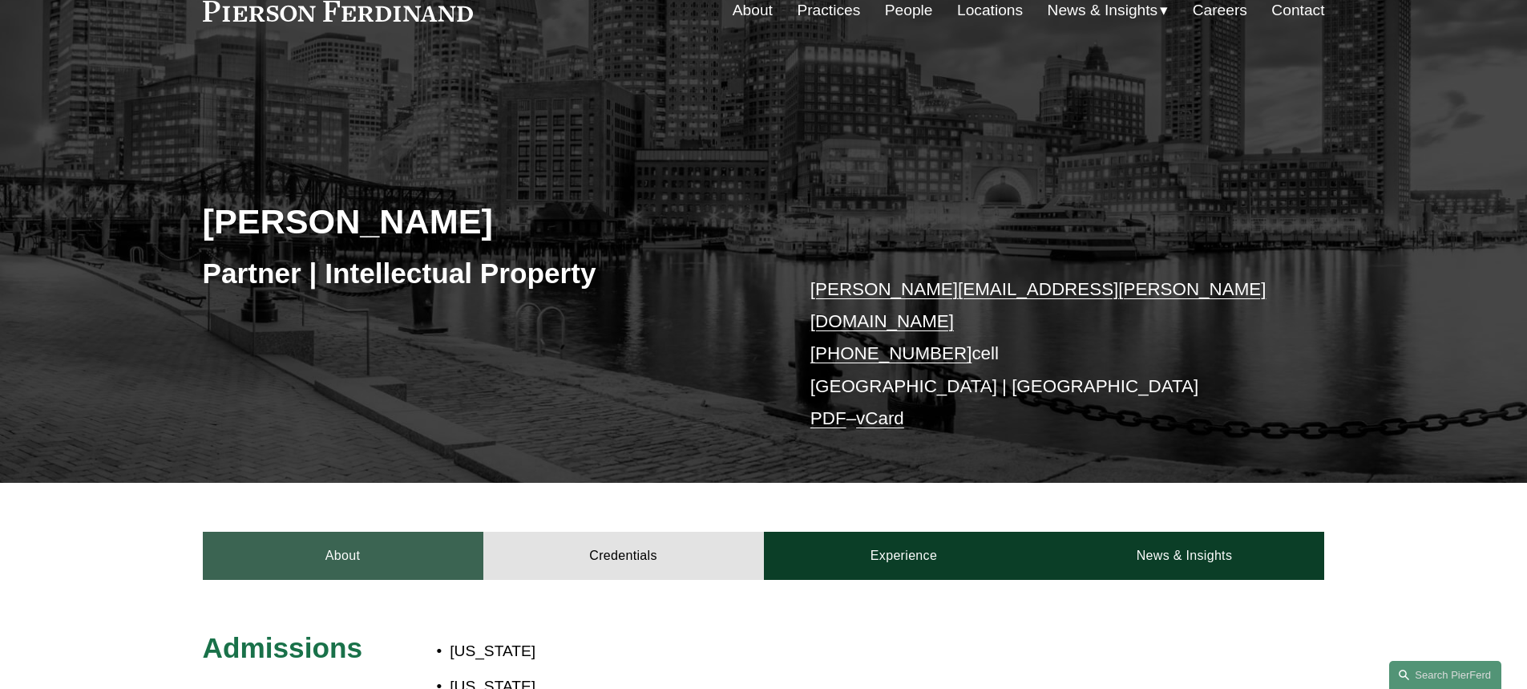
click at [311, 531] on link "About" at bounding box center [343, 555] width 281 height 48
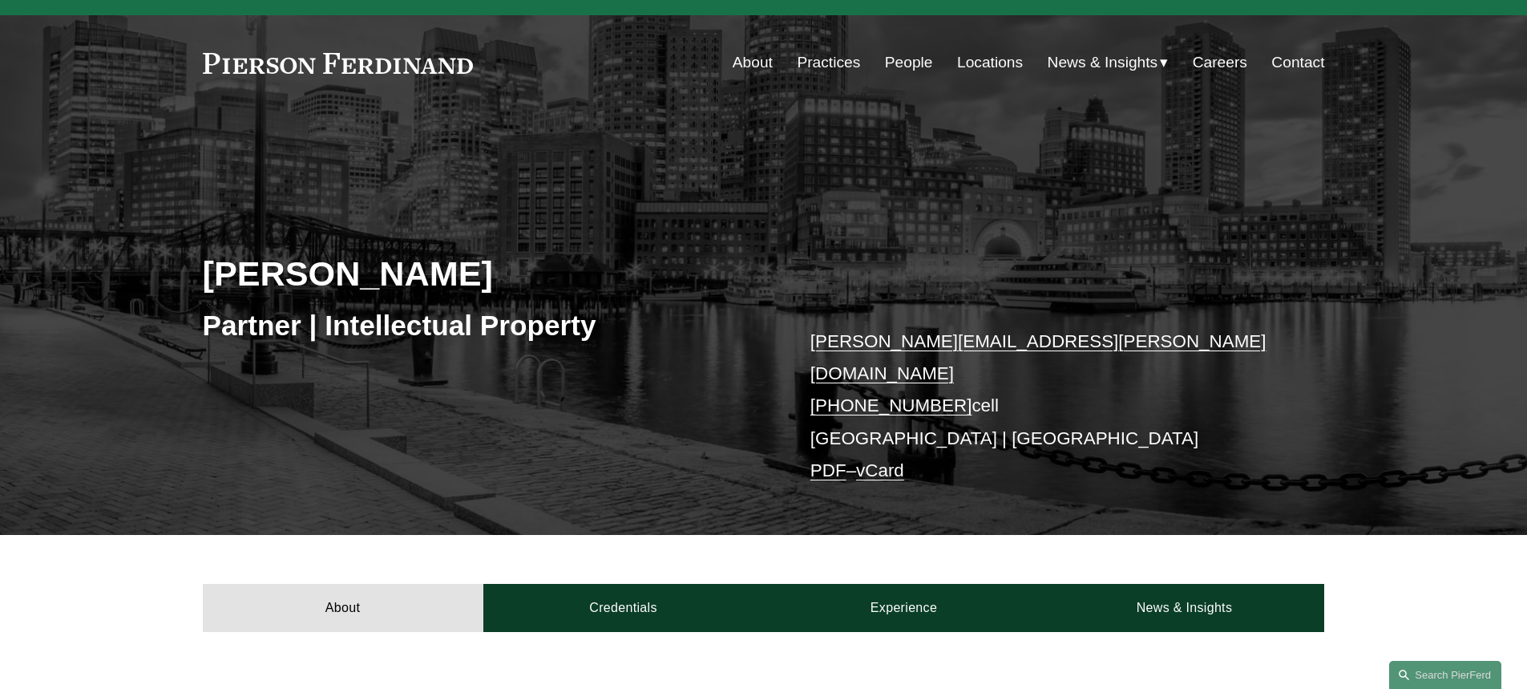
scroll to position [0, 0]
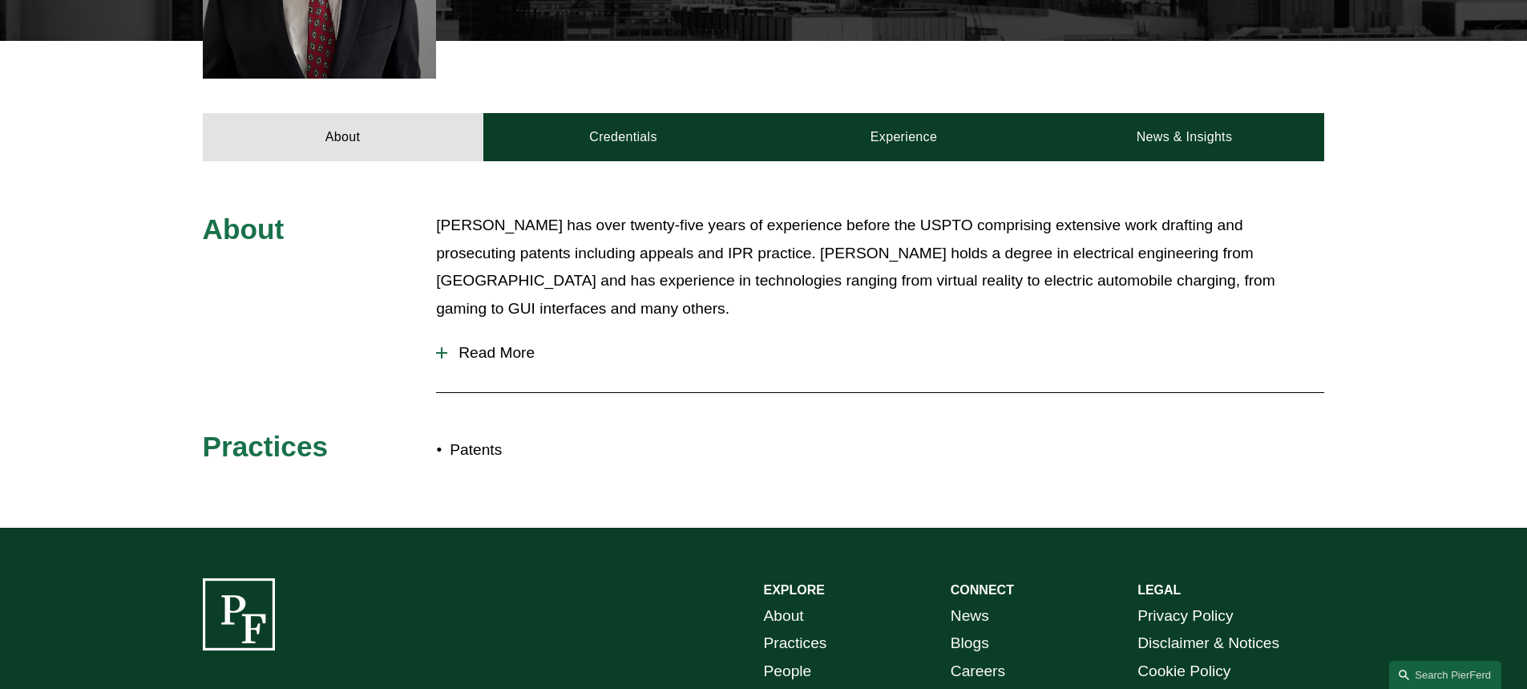
scroll to position [641, 0]
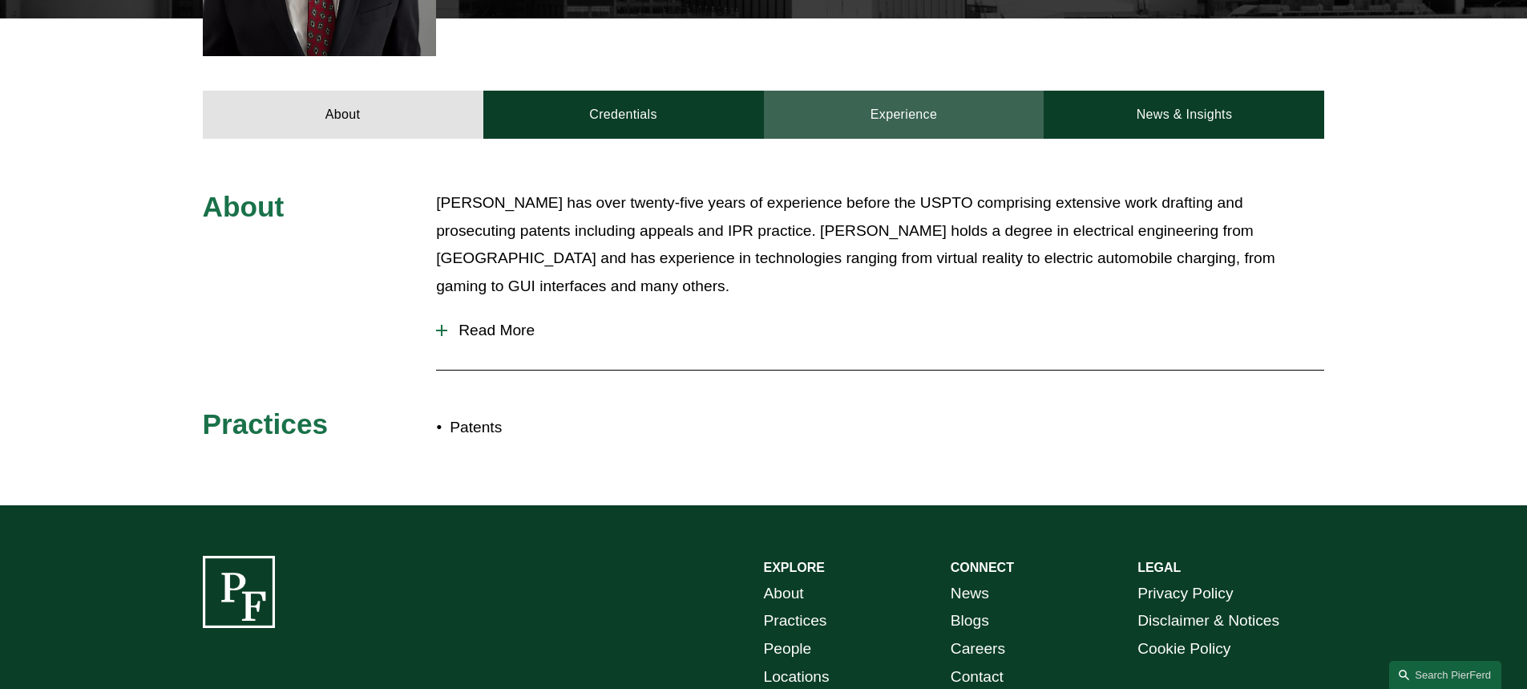
click at [971, 104] on link "Experience" at bounding box center [904, 115] width 281 height 48
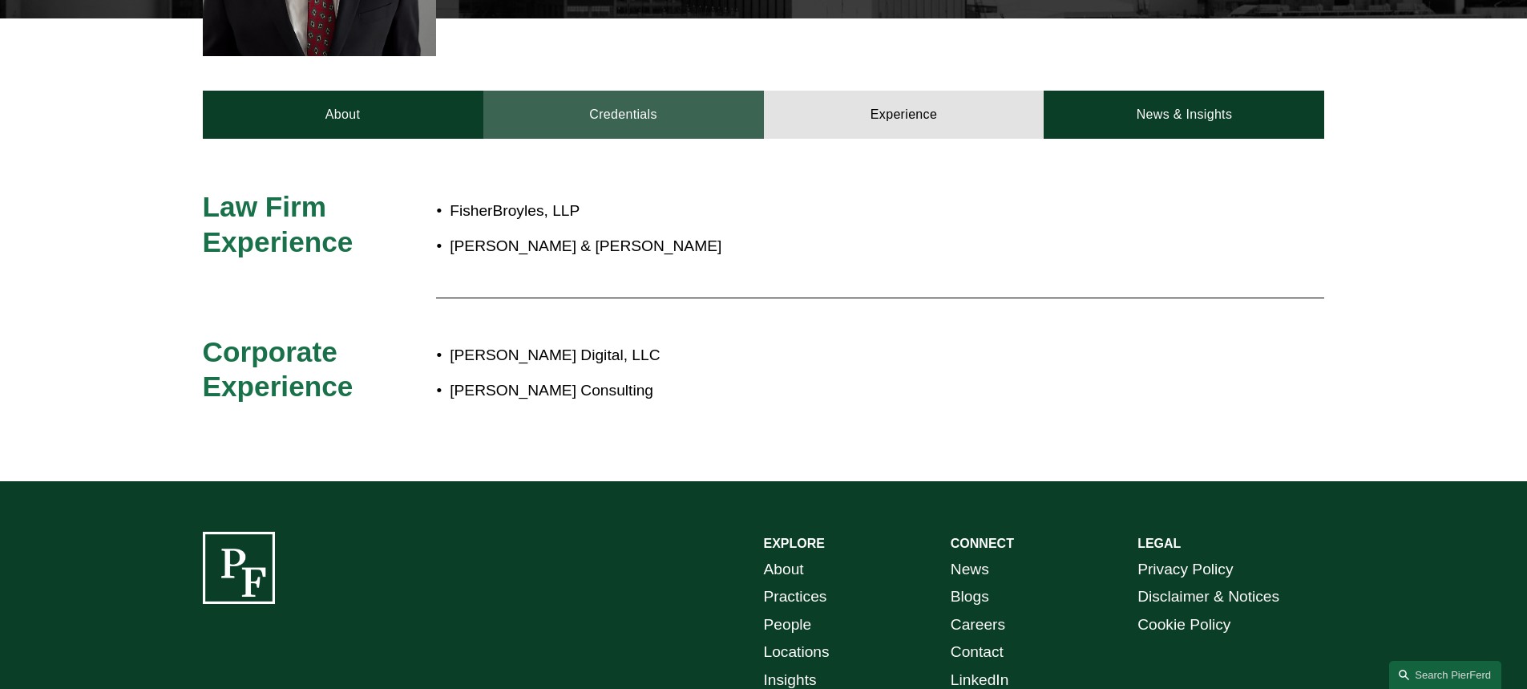
click at [640, 102] on link "Credentials" at bounding box center [623, 115] width 281 height 48
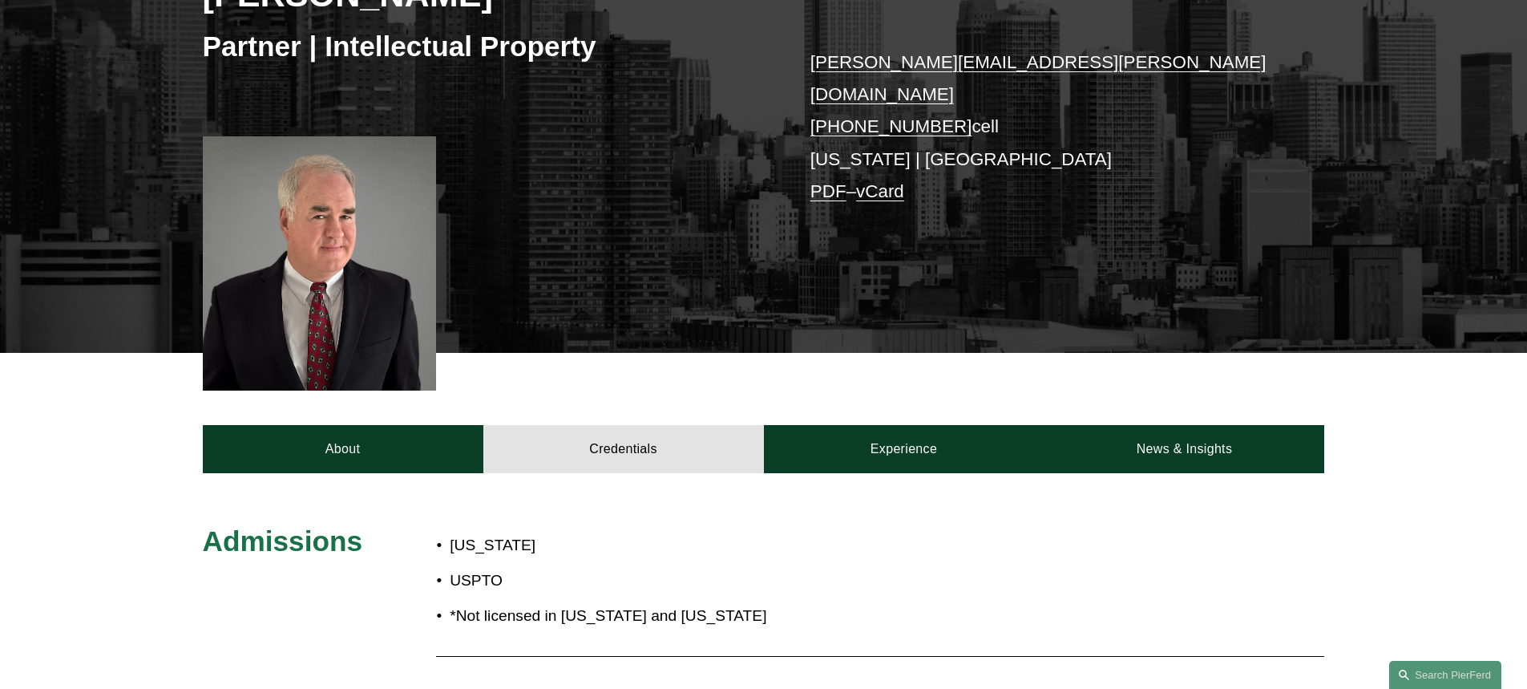
scroll to position [321, 0]
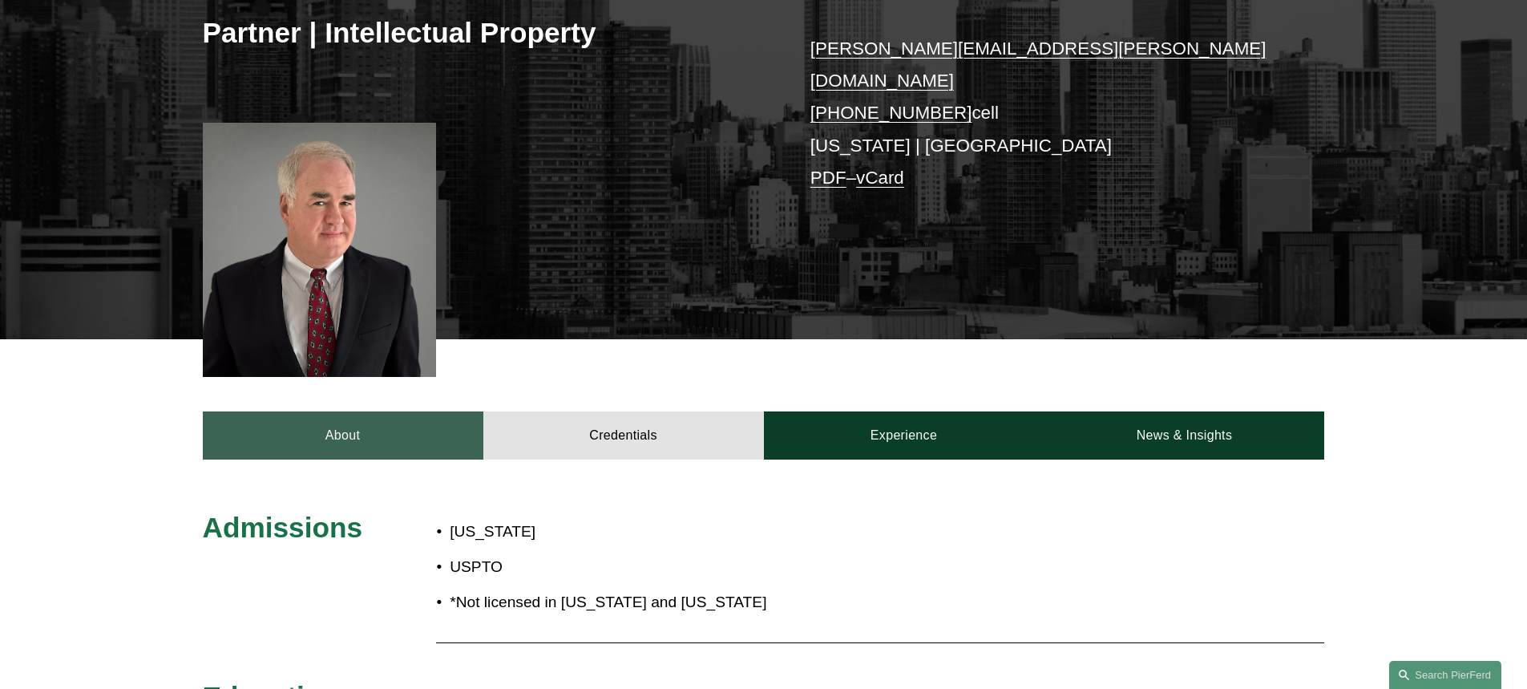
click at [383, 422] on link "About" at bounding box center [343, 435] width 281 height 48
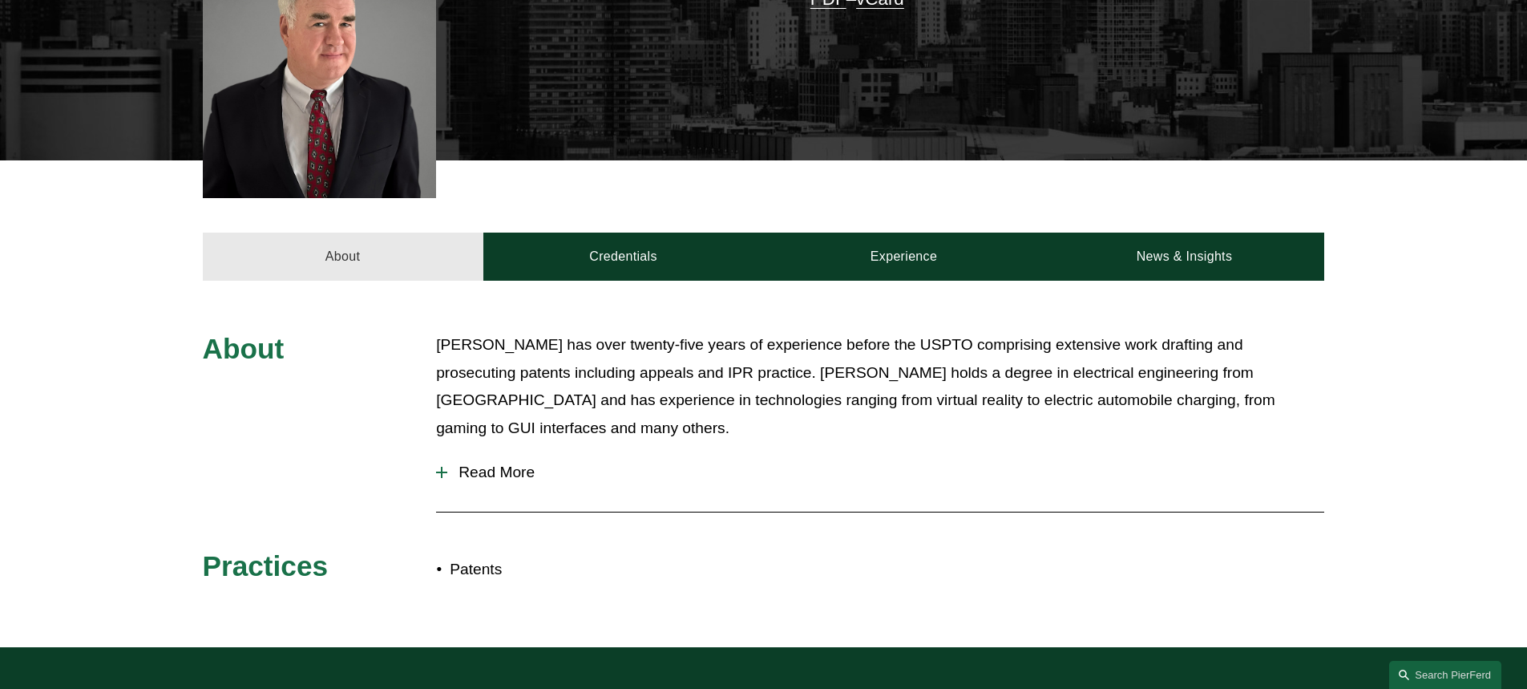
scroll to position [561, 0]
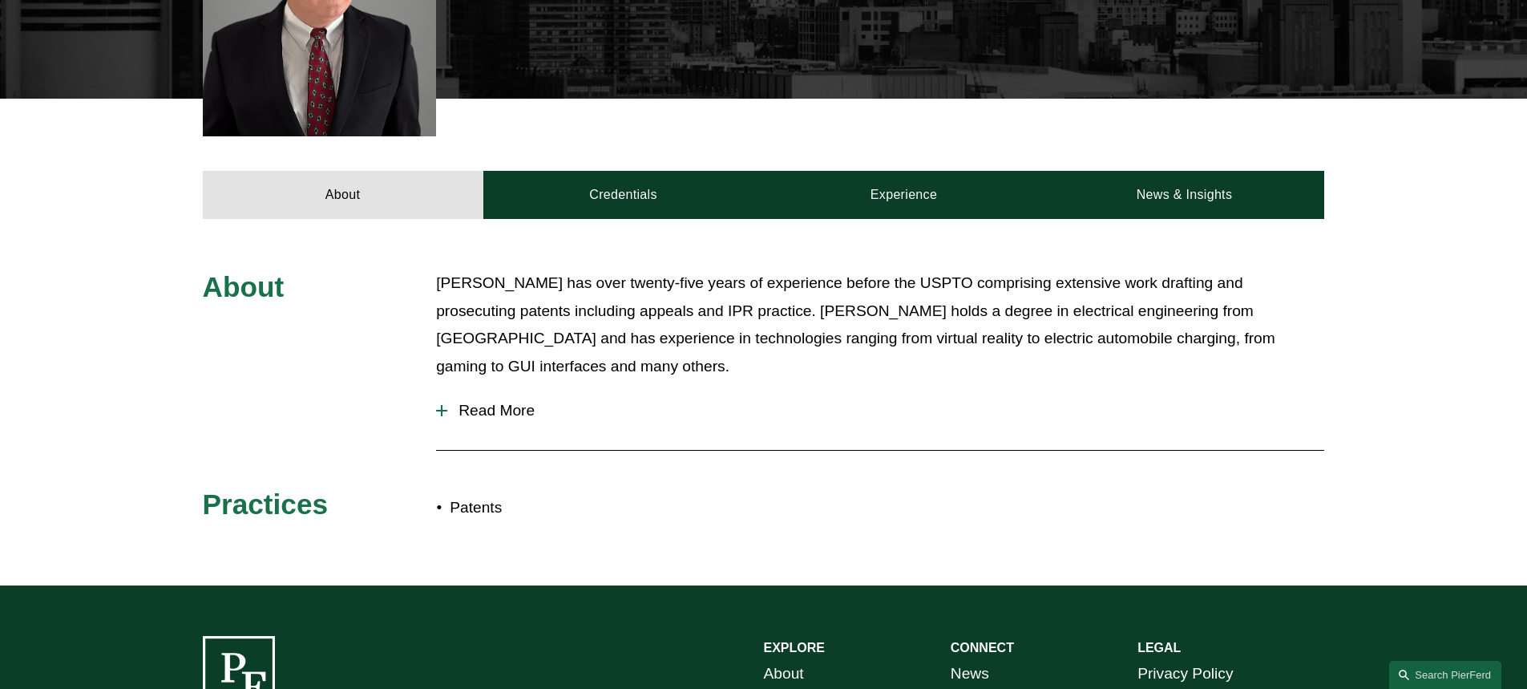
click at [448, 402] on span "Read More" at bounding box center [885, 411] width 877 height 18
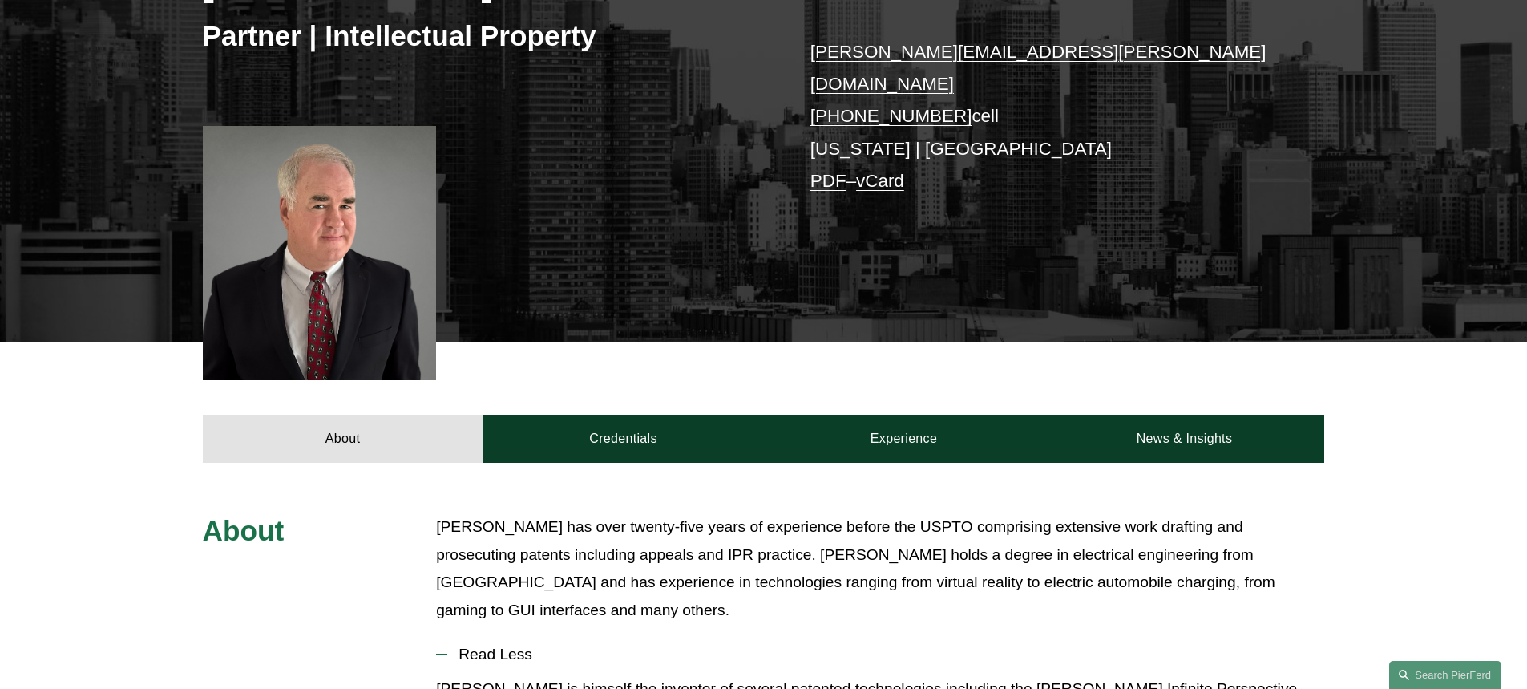
scroll to position [641, 0]
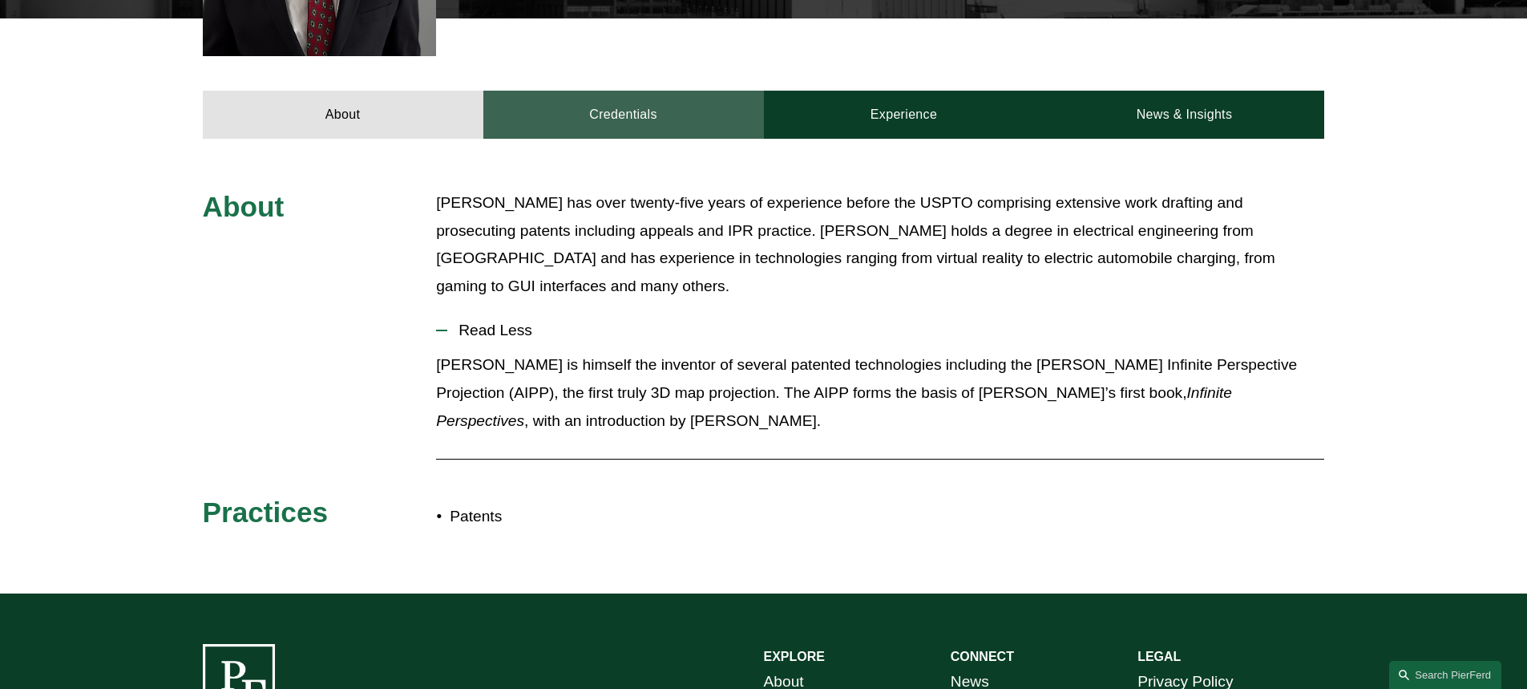
click at [705, 91] on link "Credentials" at bounding box center [623, 115] width 281 height 48
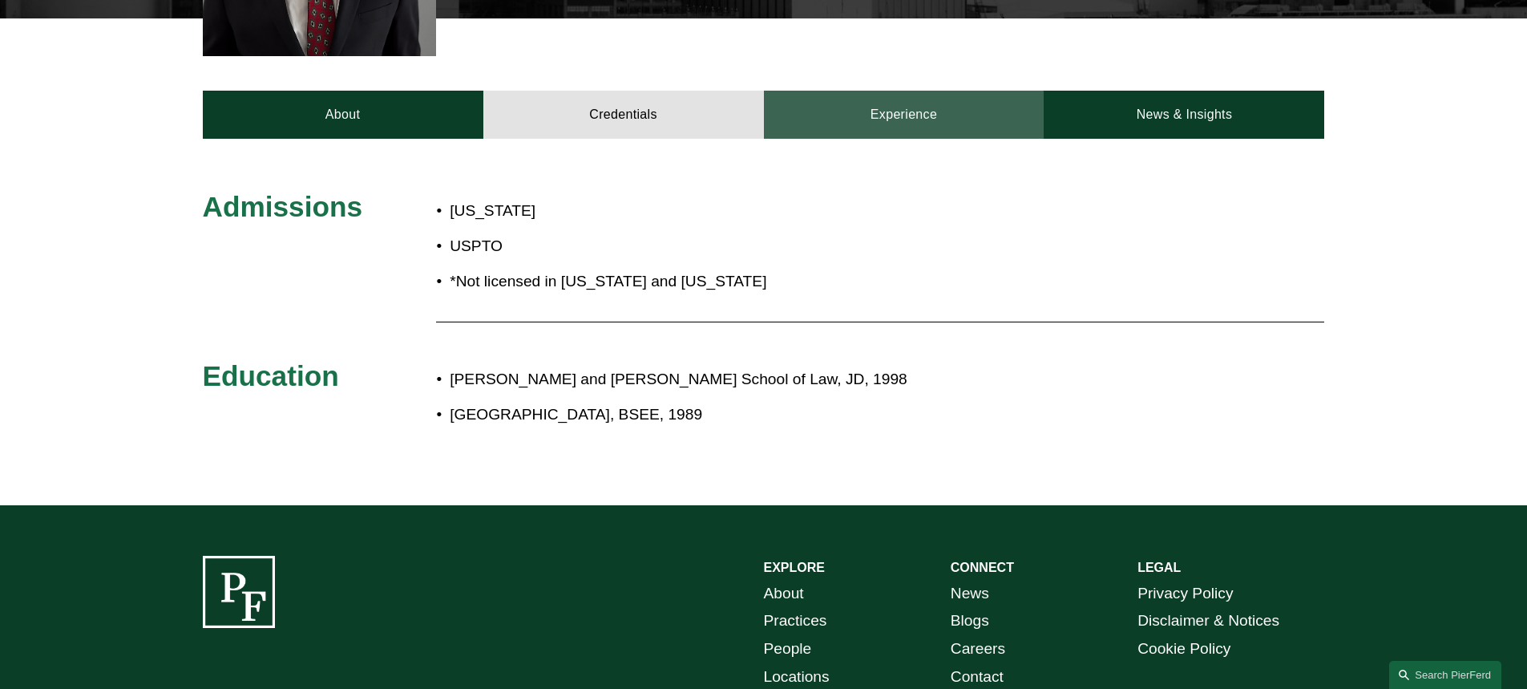
click at [983, 103] on link "Experience" at bounding box center [904, 115] width 281 height 48
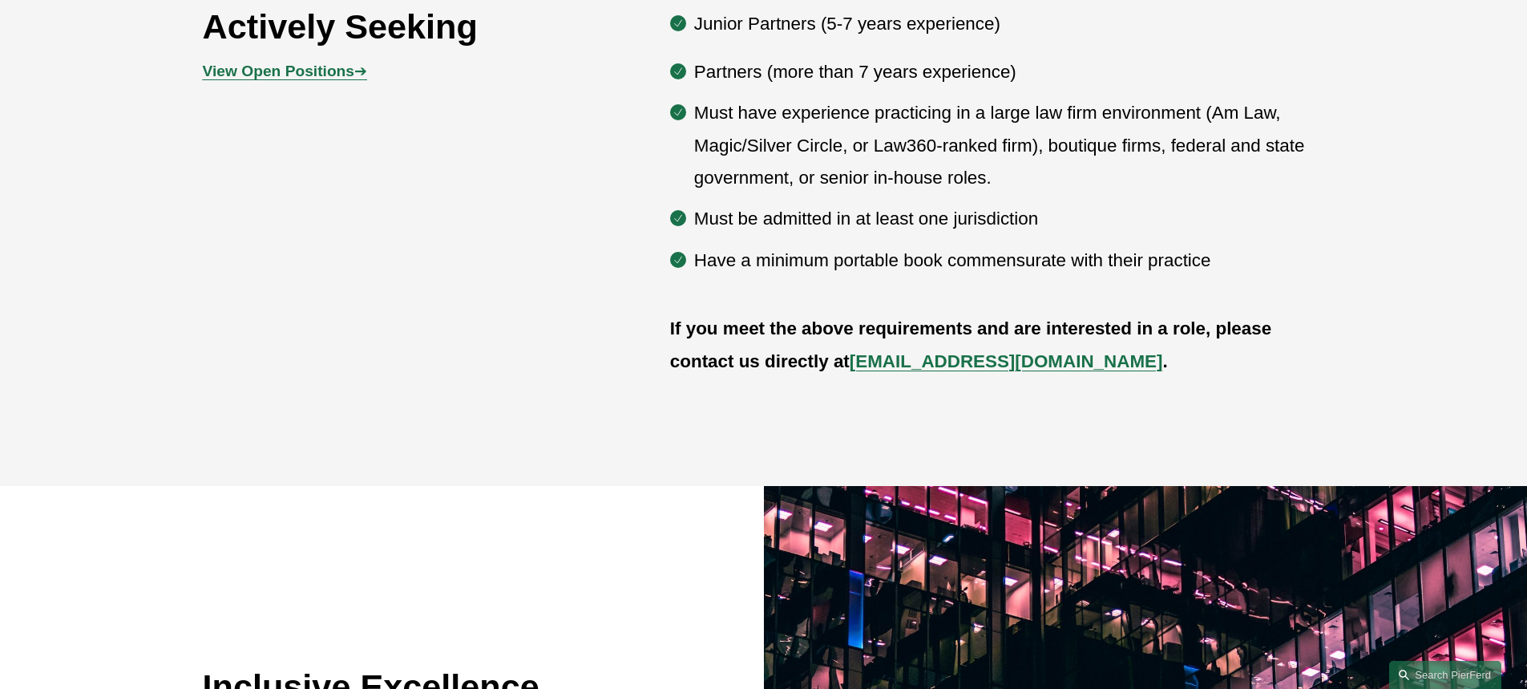
scroll to position [1042, 0]
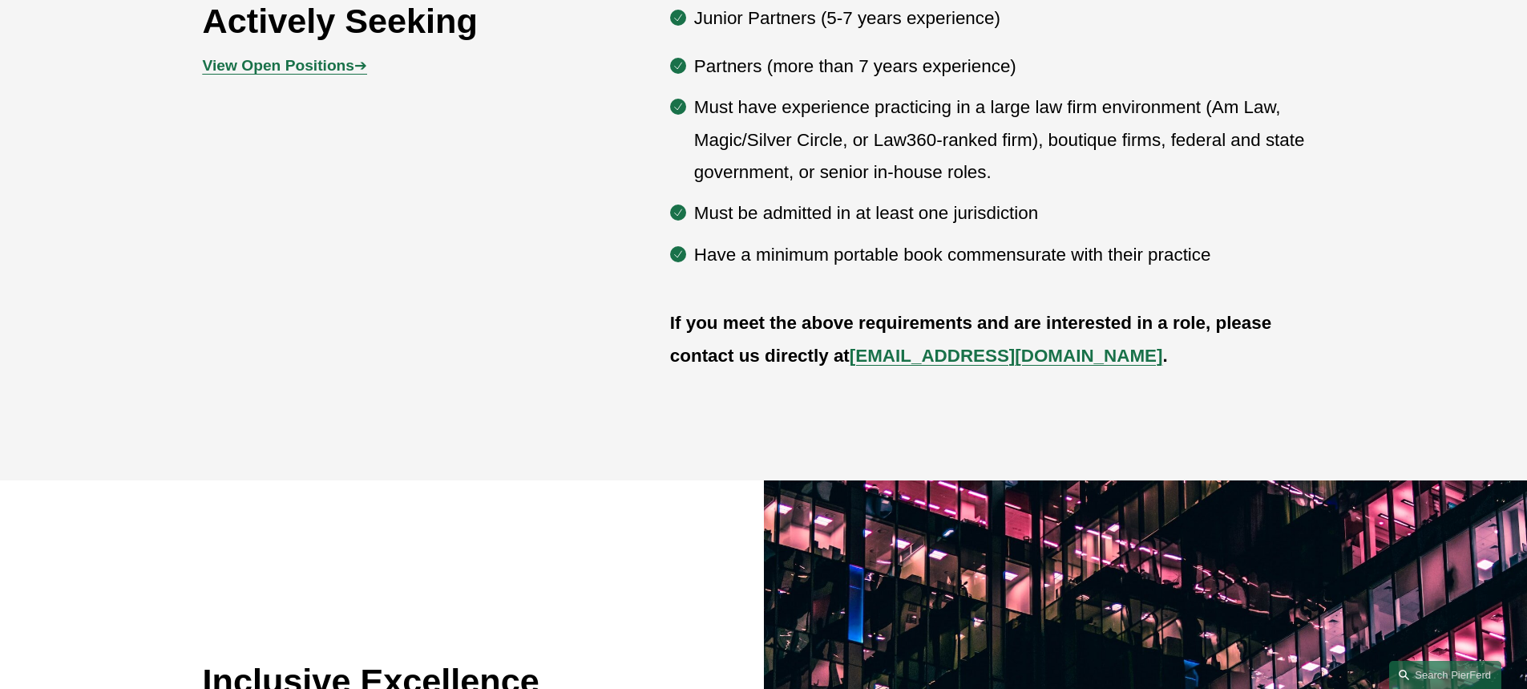
click at [337, 66] on strong "View Open Positions" at bounding box center [278, 65] width 151 height 17
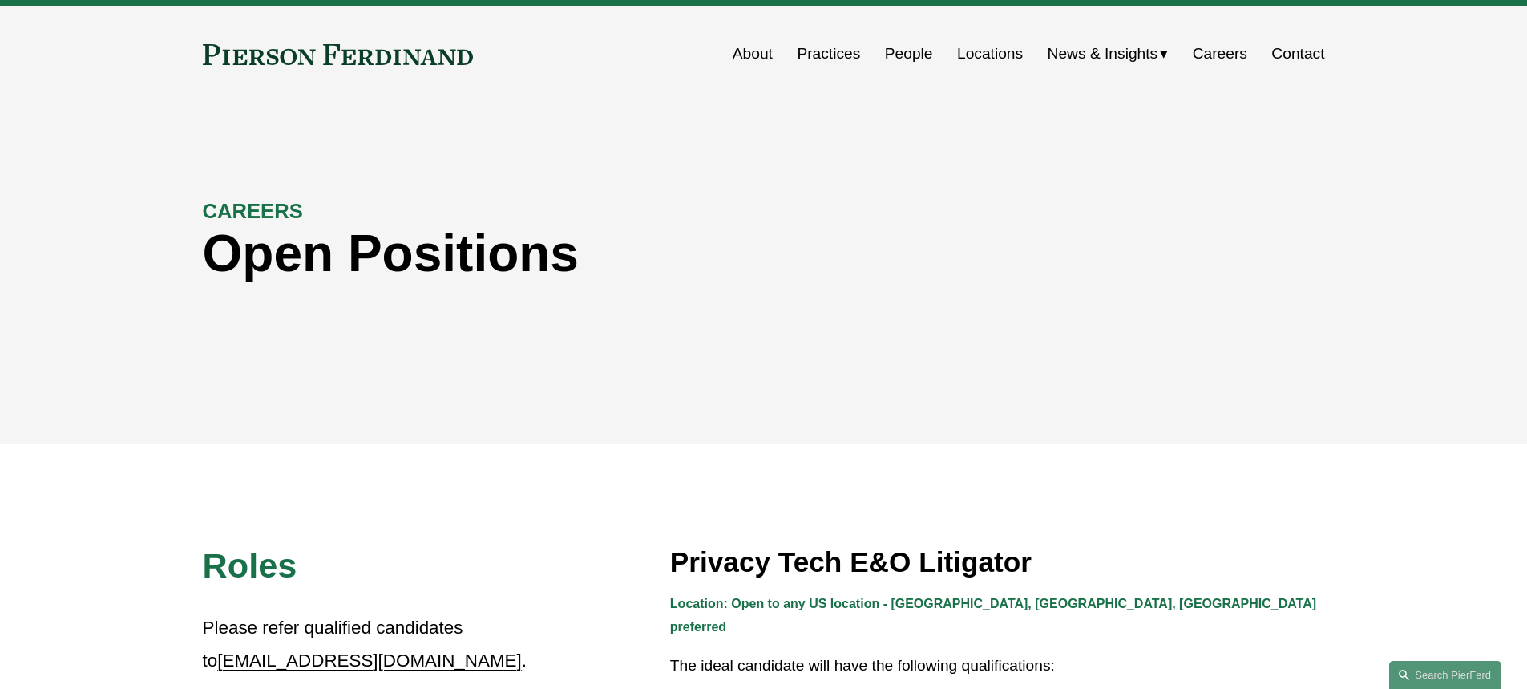
scroll to position [9, 0]
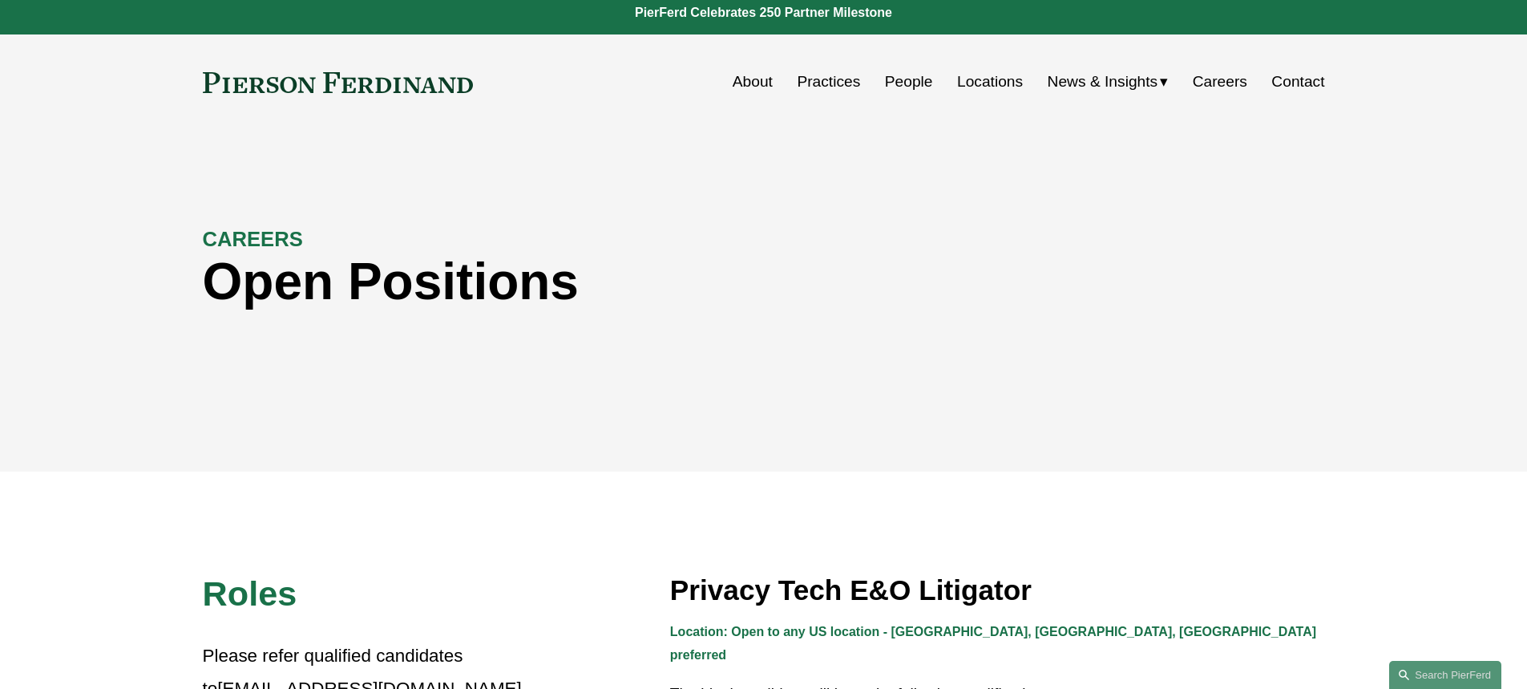
click at [911, 85] on link "People" at bounding box center [909, 82] width 48 height 30
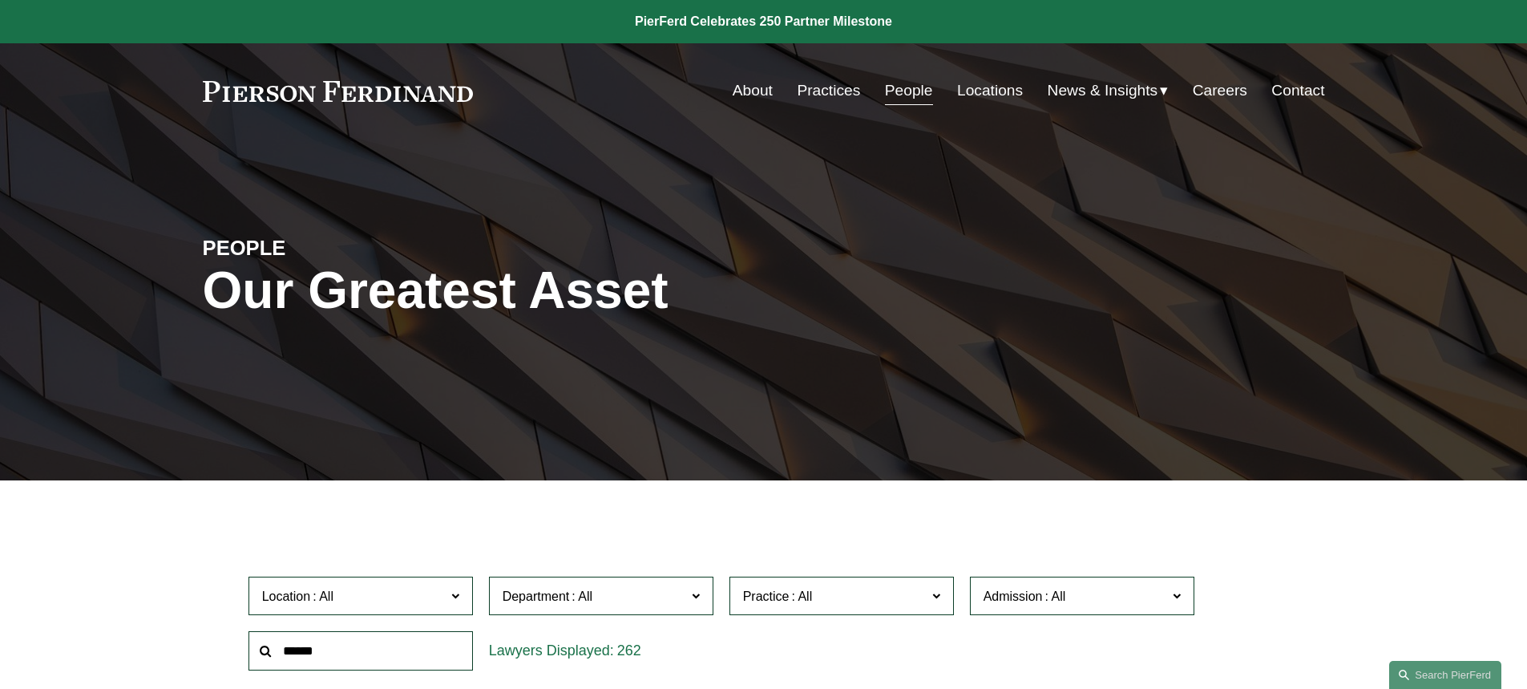
click at [1234, 89] on link "Careers" at bounding box center [1220, 90] width 55 height 30
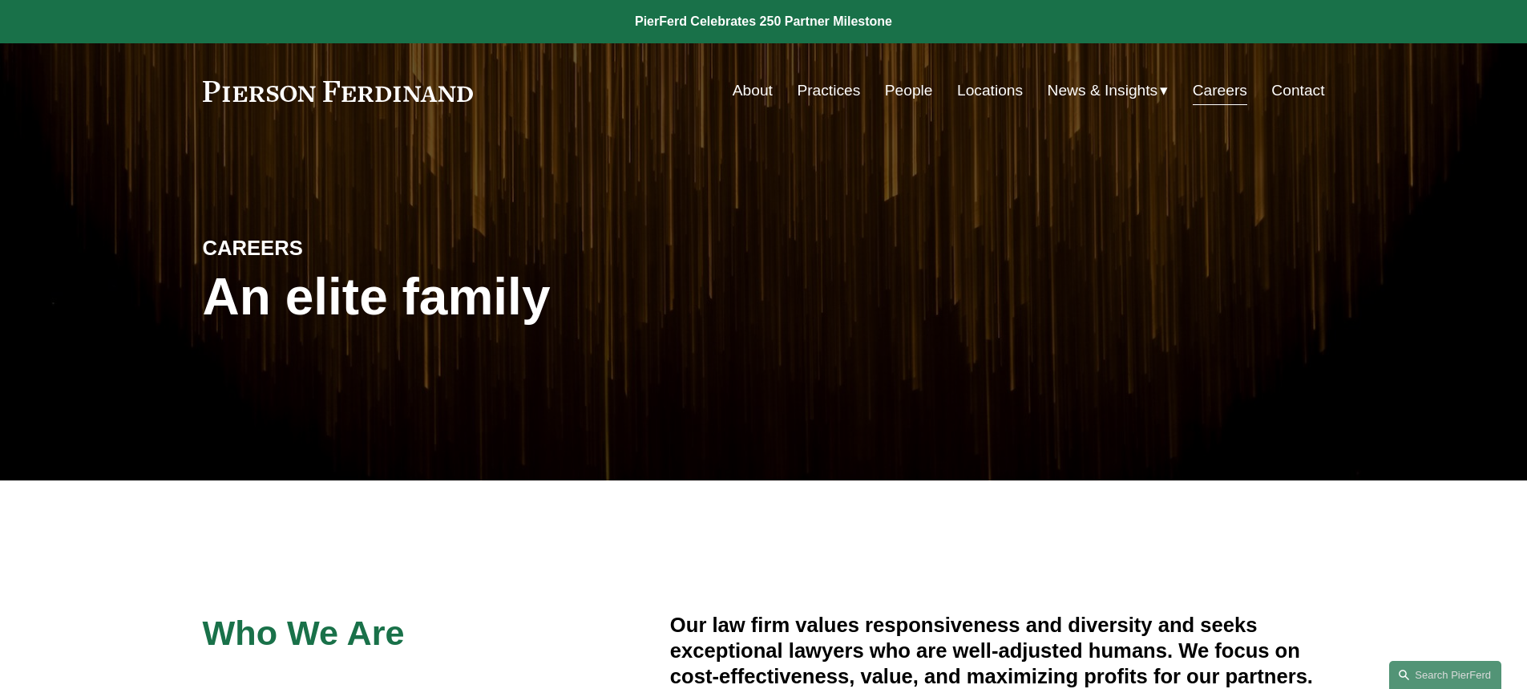
click at [761, 88] on link "About" at bounding box center [753, 90] width 40 height 30
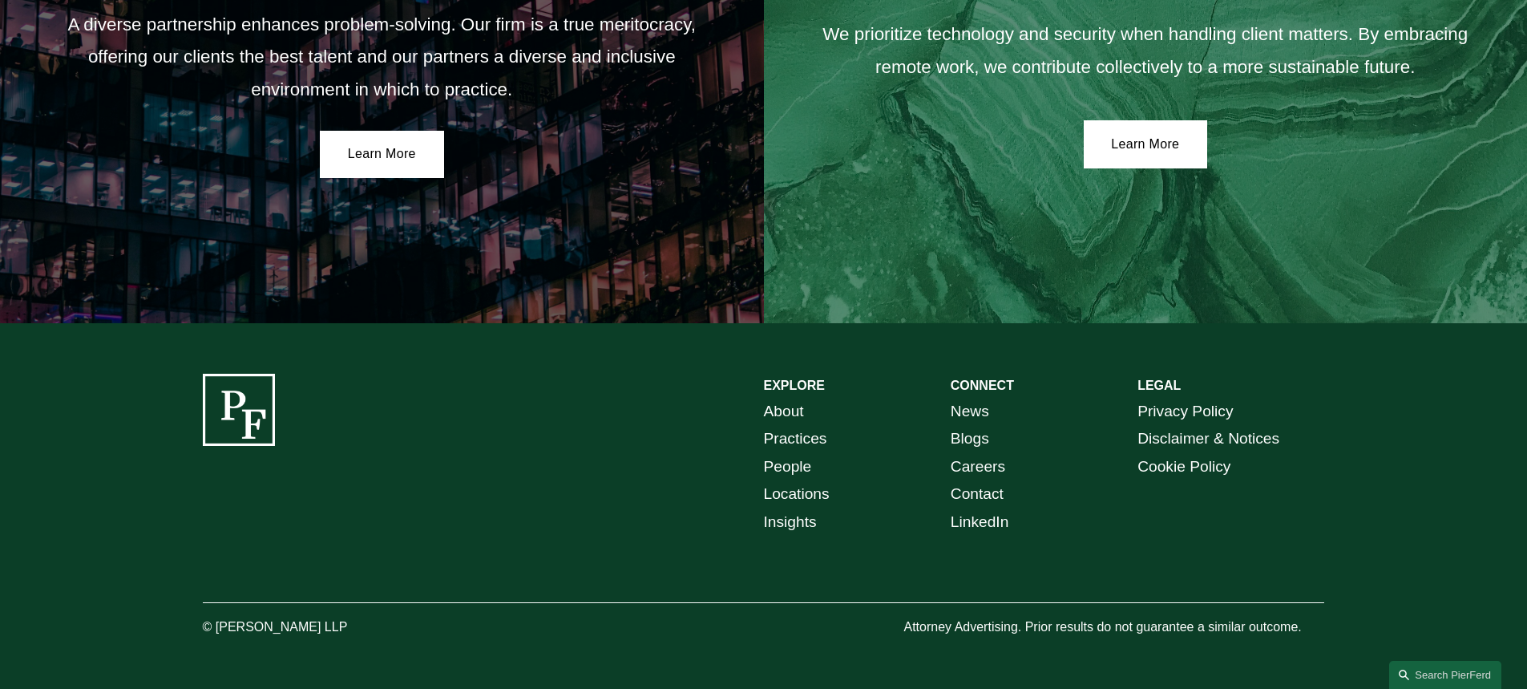
scroll to position [3003, 0]
click at [796, 498] on link "Locations" at bounding box center [797, 494] width 66 height 28
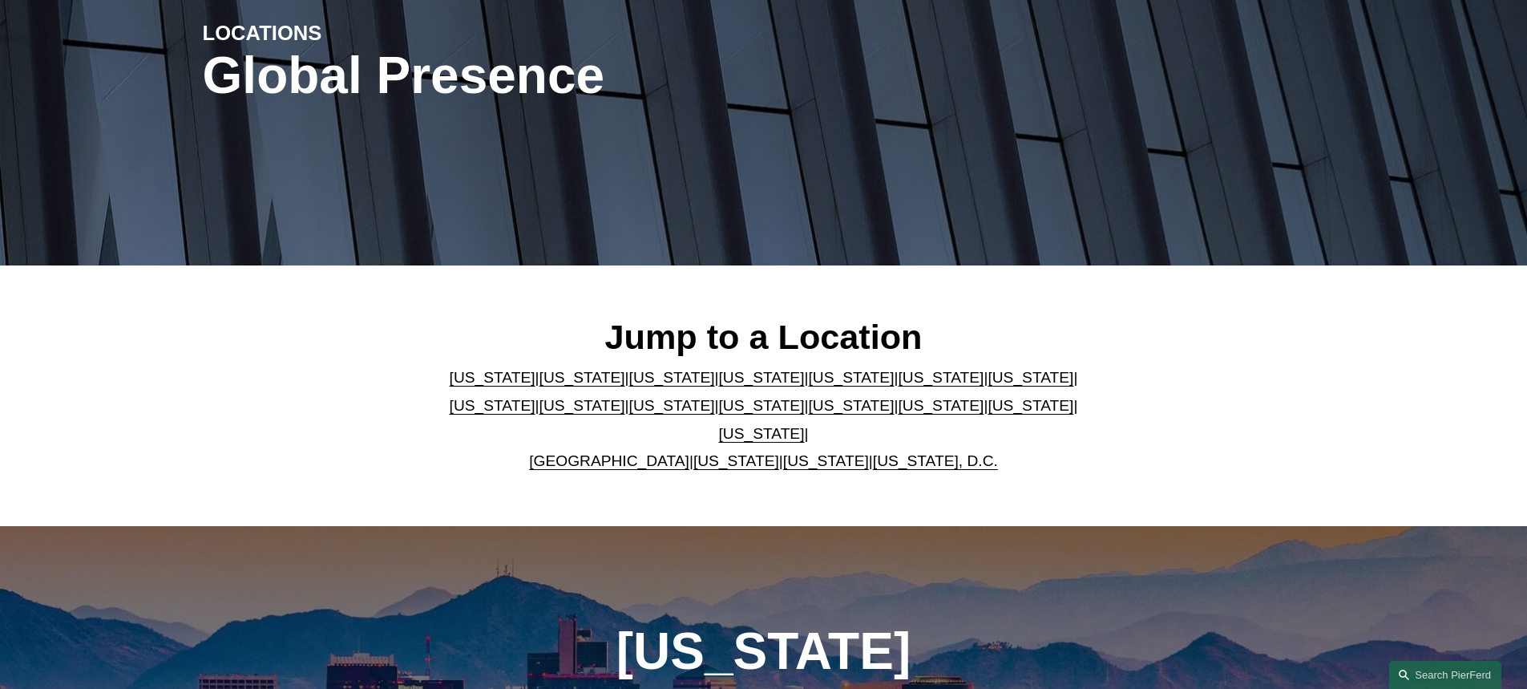
scroll to position [240, 0]
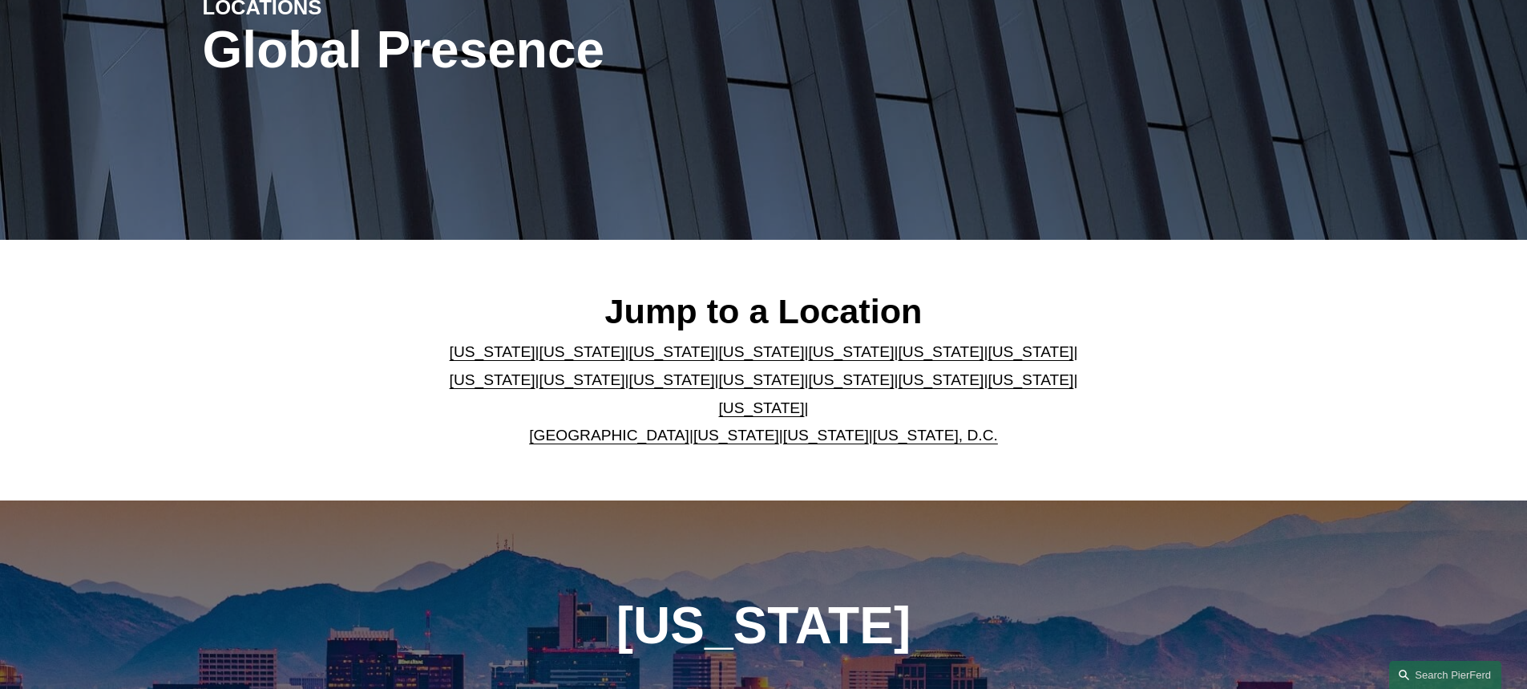
click at [805, 399] on link "Texas" at bounding box center [762, 407] width 86 height 17
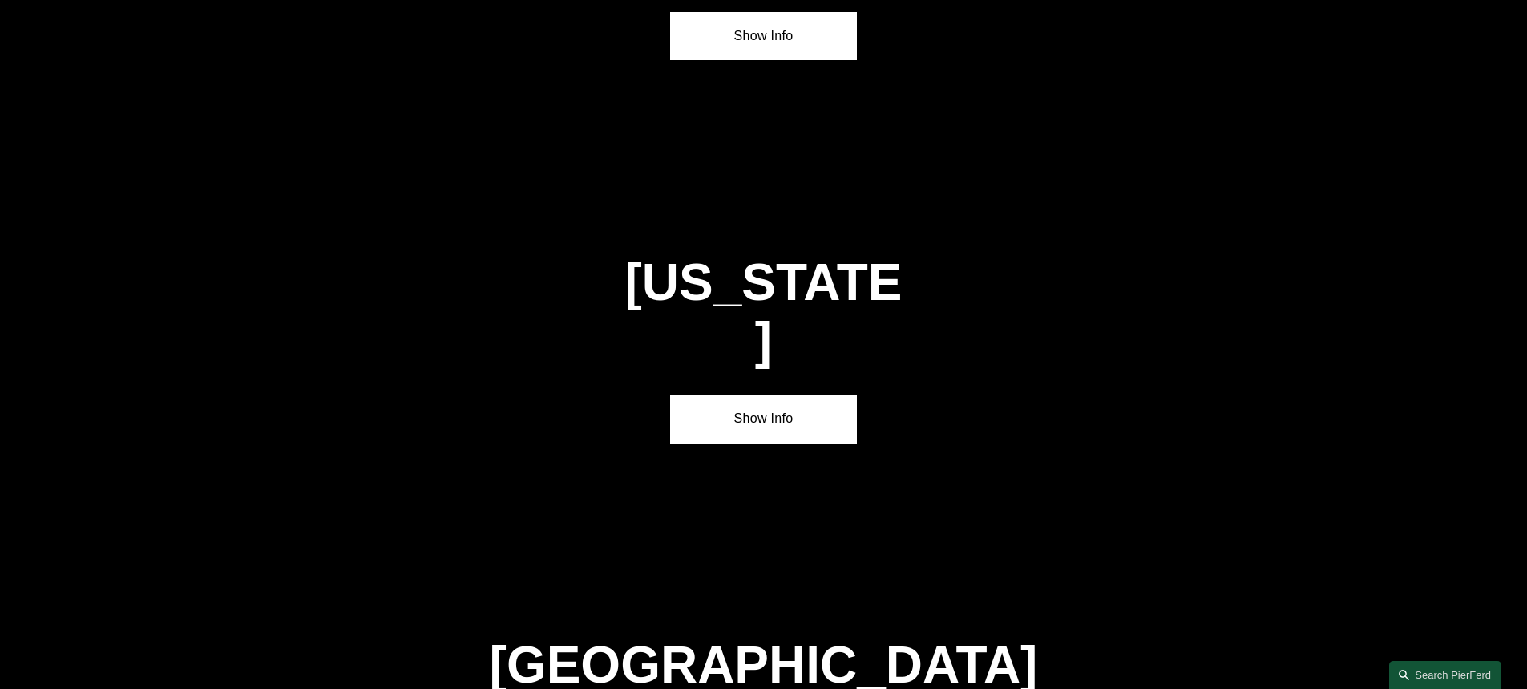
scroll to position [5455, 0]
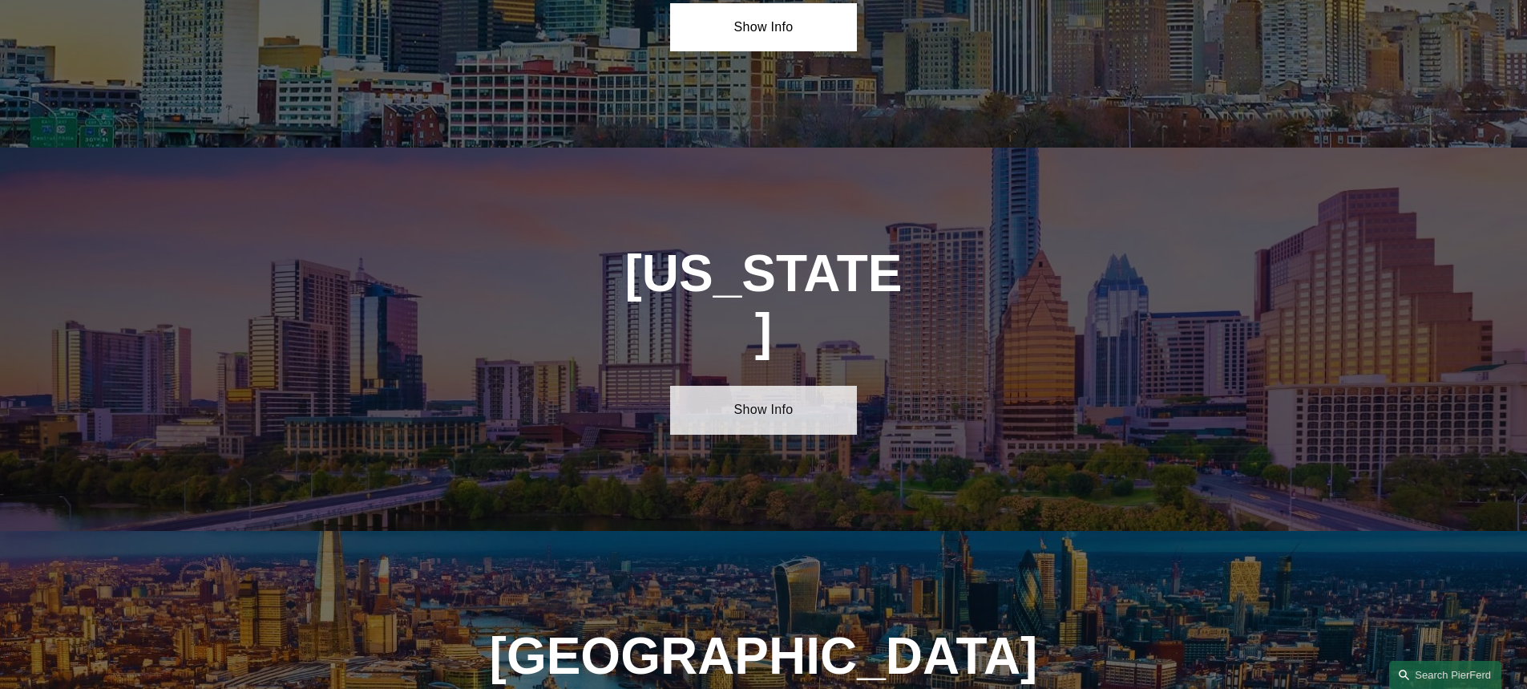
click at [762, 386] on link "Show Info" at bounding box center [763, 410] width 187 height 48
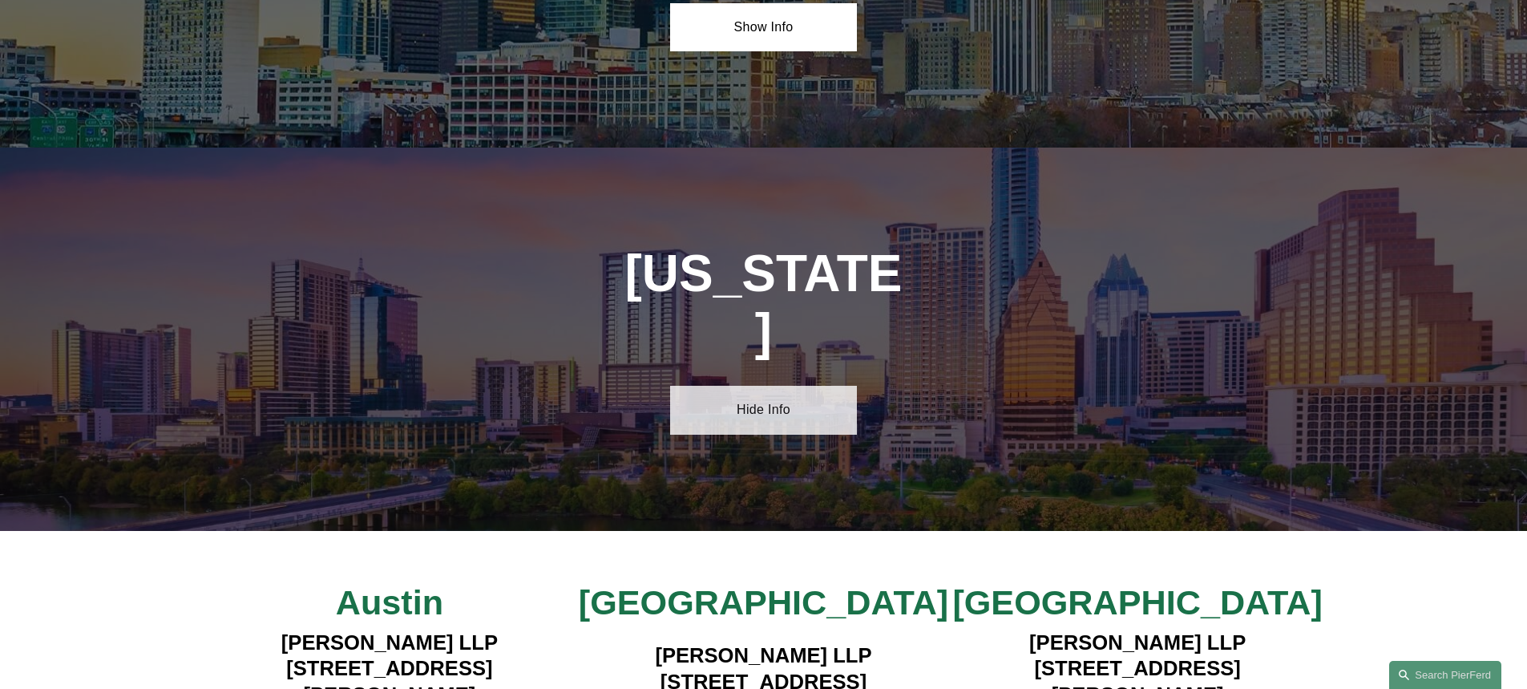
click at [762, 386] on link "Hide Info" at bounding box center [763, 410] width 187 height 48
